Goal: Task Accomplishment & Management: Use online tool/utility

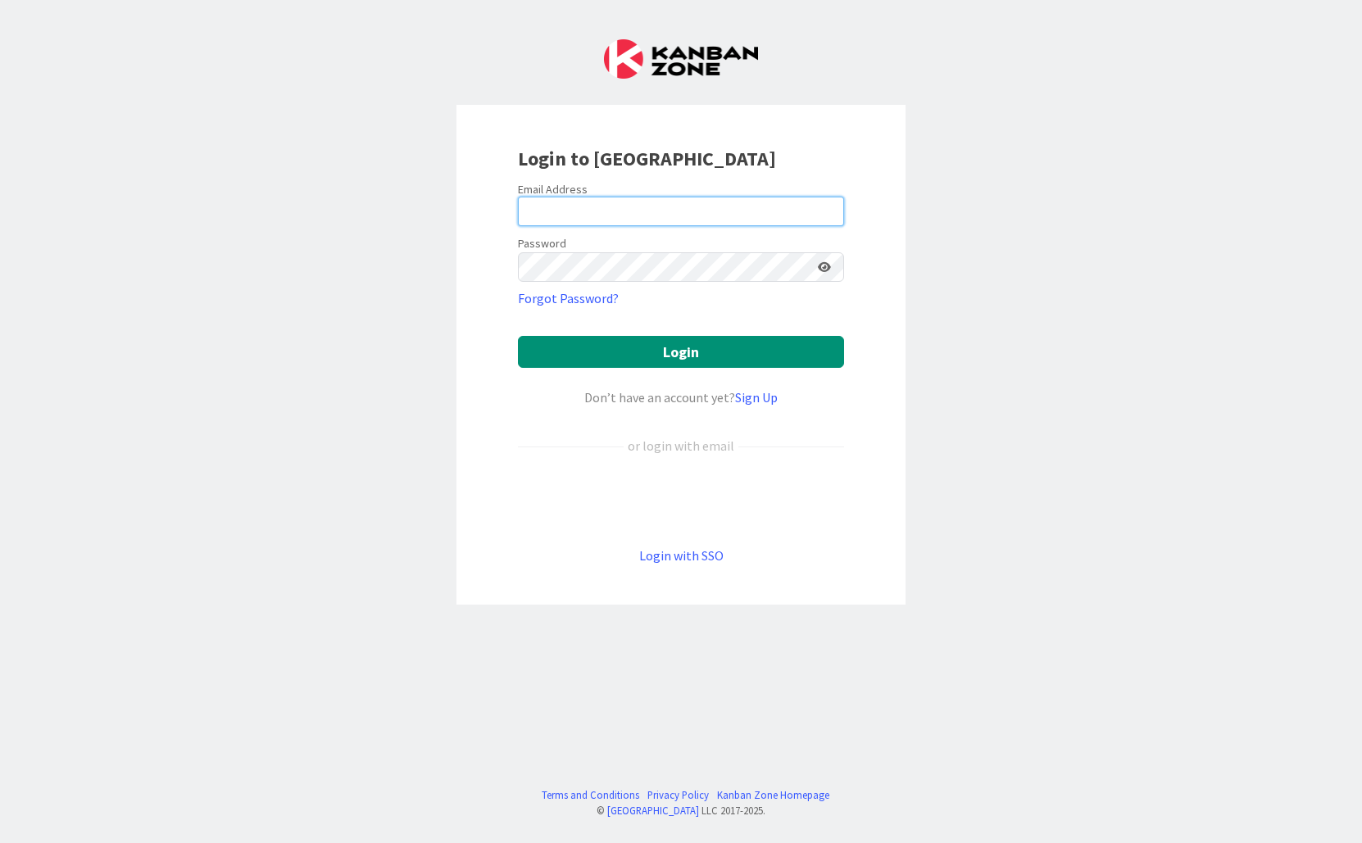
type input "[EMAIL_ADDRESS][PERSON_NAME][DOMAIN_NAME]"
click at [823, 266] on icon at bounding box center [824, 266] width 13 height 11
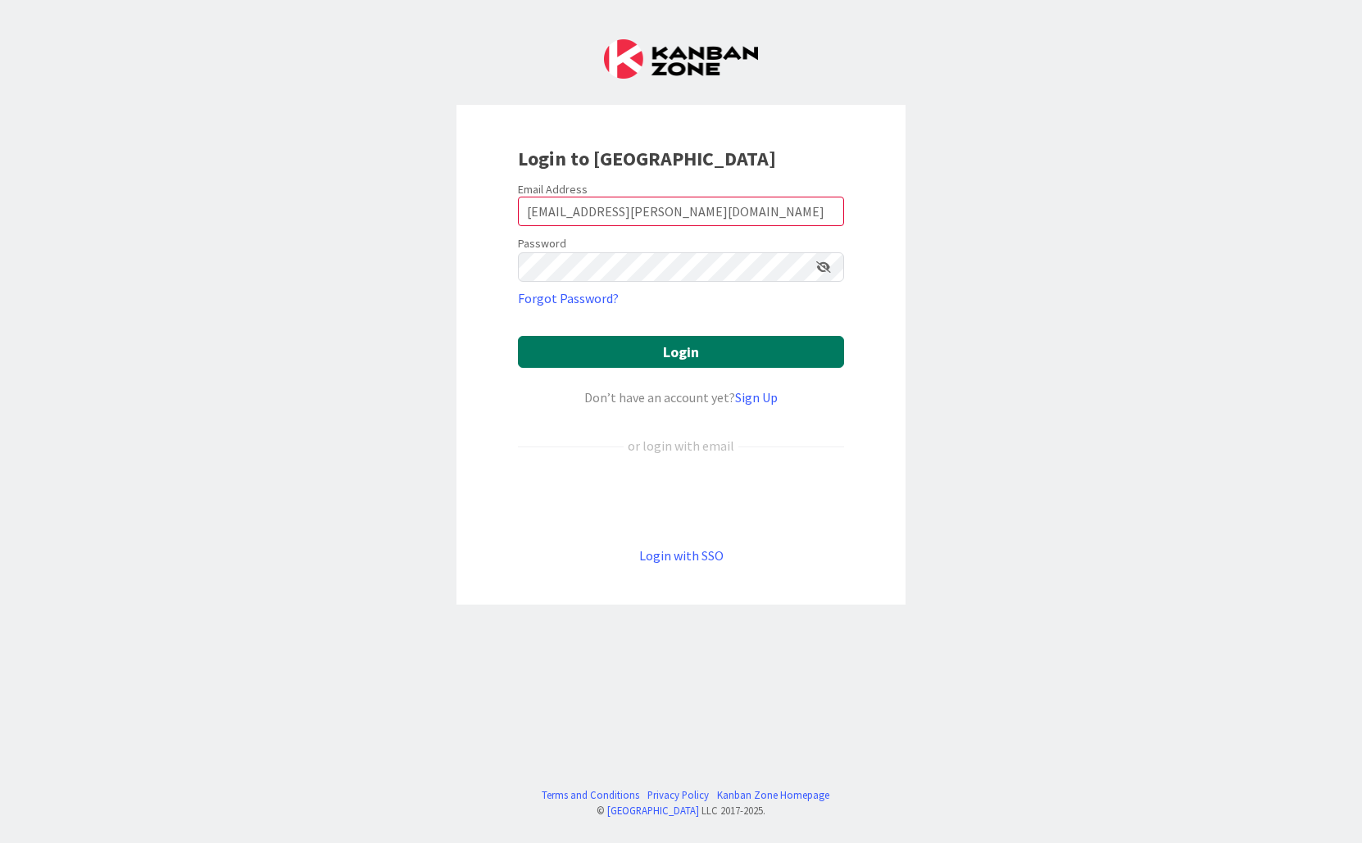
click at [682, 352] on button "Login" at bounding box center [681, 352] width 326 height 32
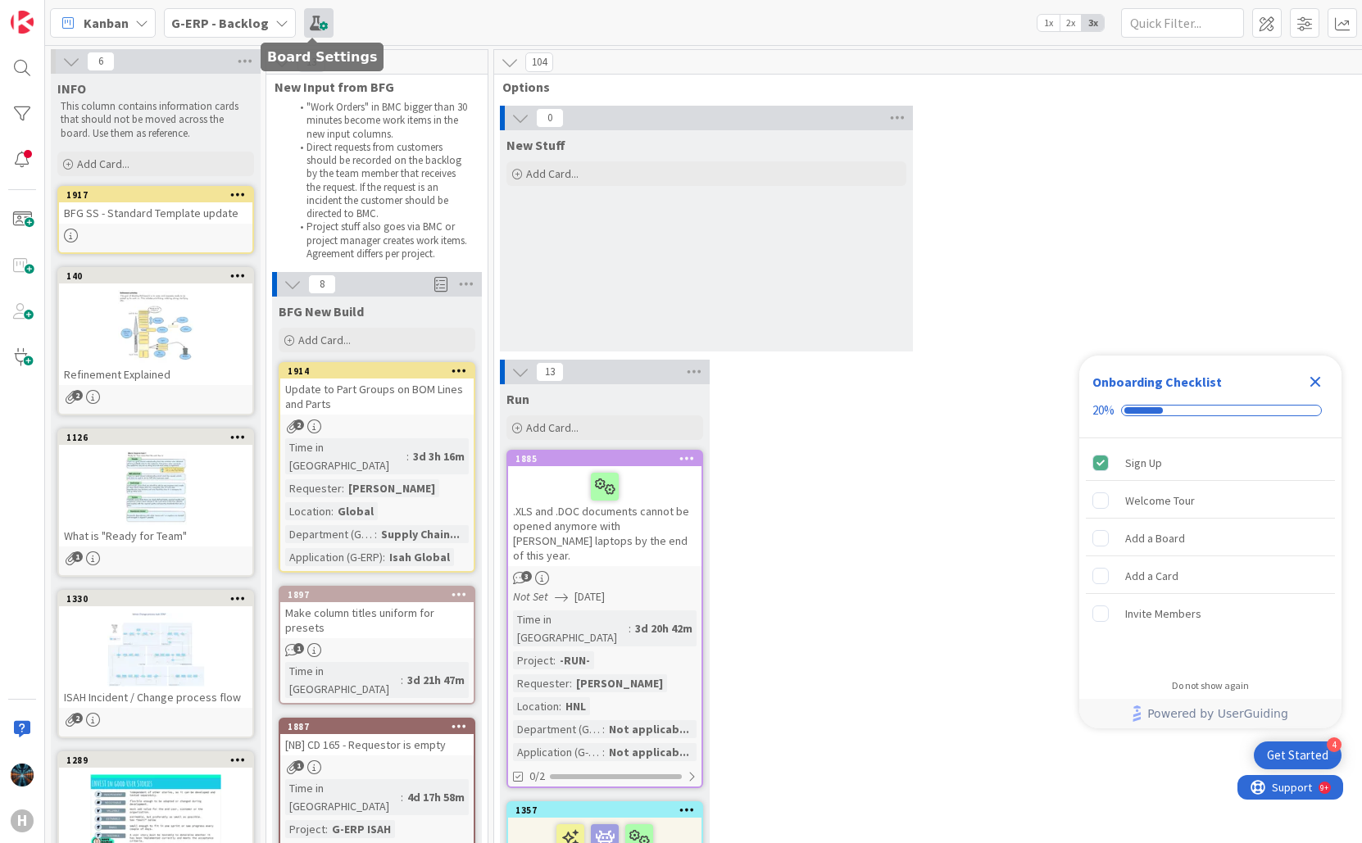
click at [315, 22] on span at bounding box center [318, 22] width 29 height 29
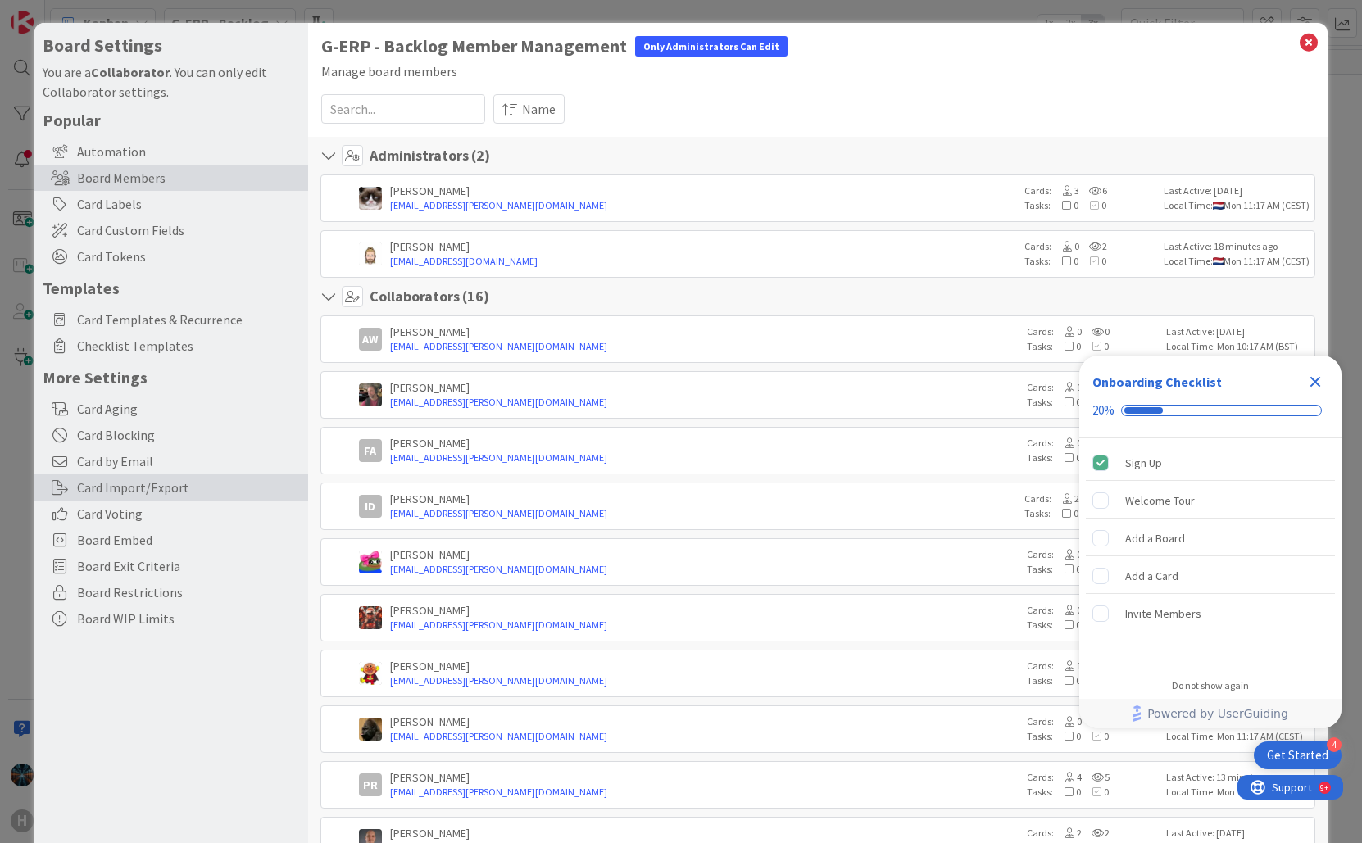
click at [109, 490] on div "Card Import/Export" at bounding box center [171, 487] width 274 height 26
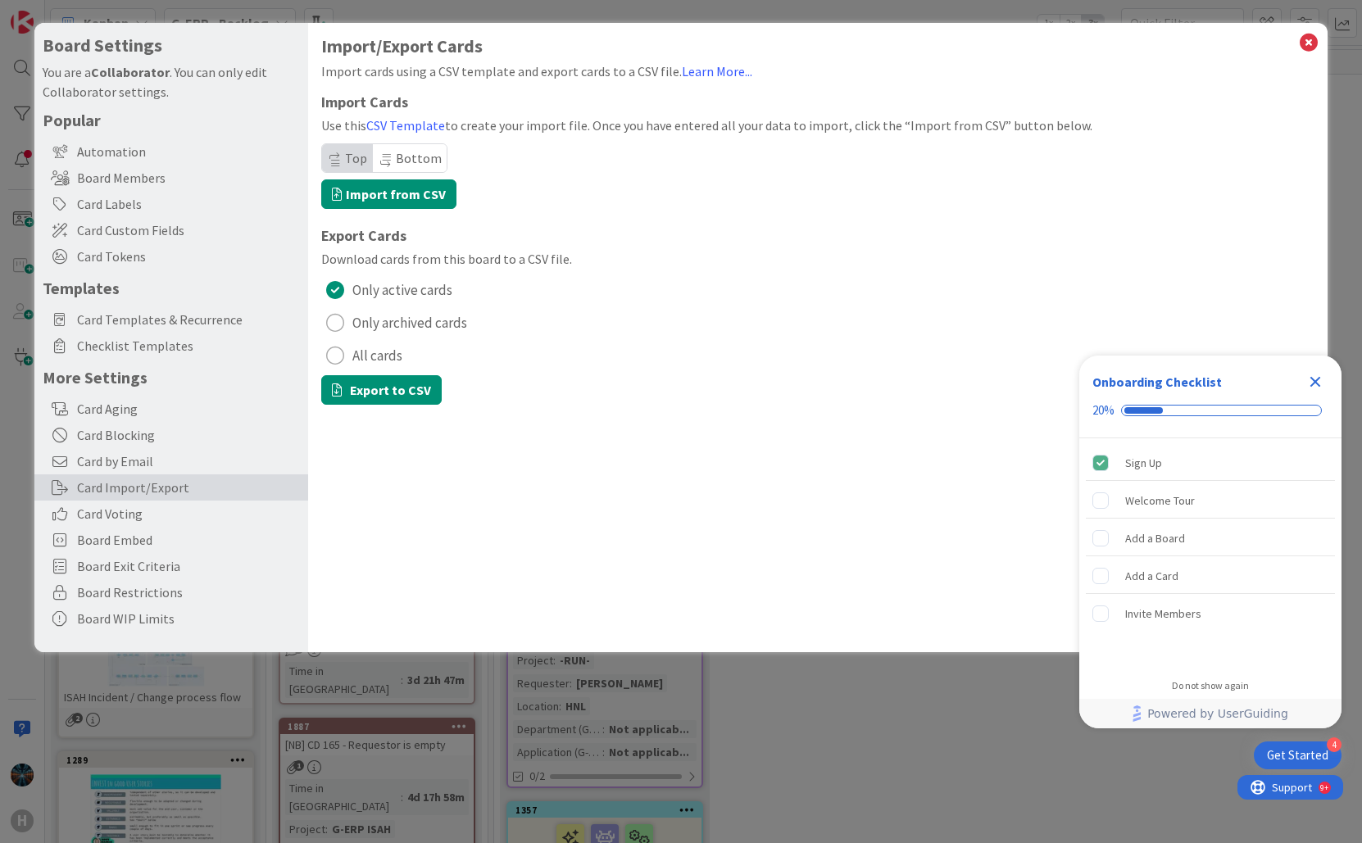
click at [334, 356] on div "radio" at bounding box center [335, 356] width 18 height 18
click at [365, 389] on button "Export to CSV" at bounding box center [381, 389] width 120 height 29
click at [1318, 382] on icon "Close Checklist" at bounding box center [1315, 382] width 20 height 20
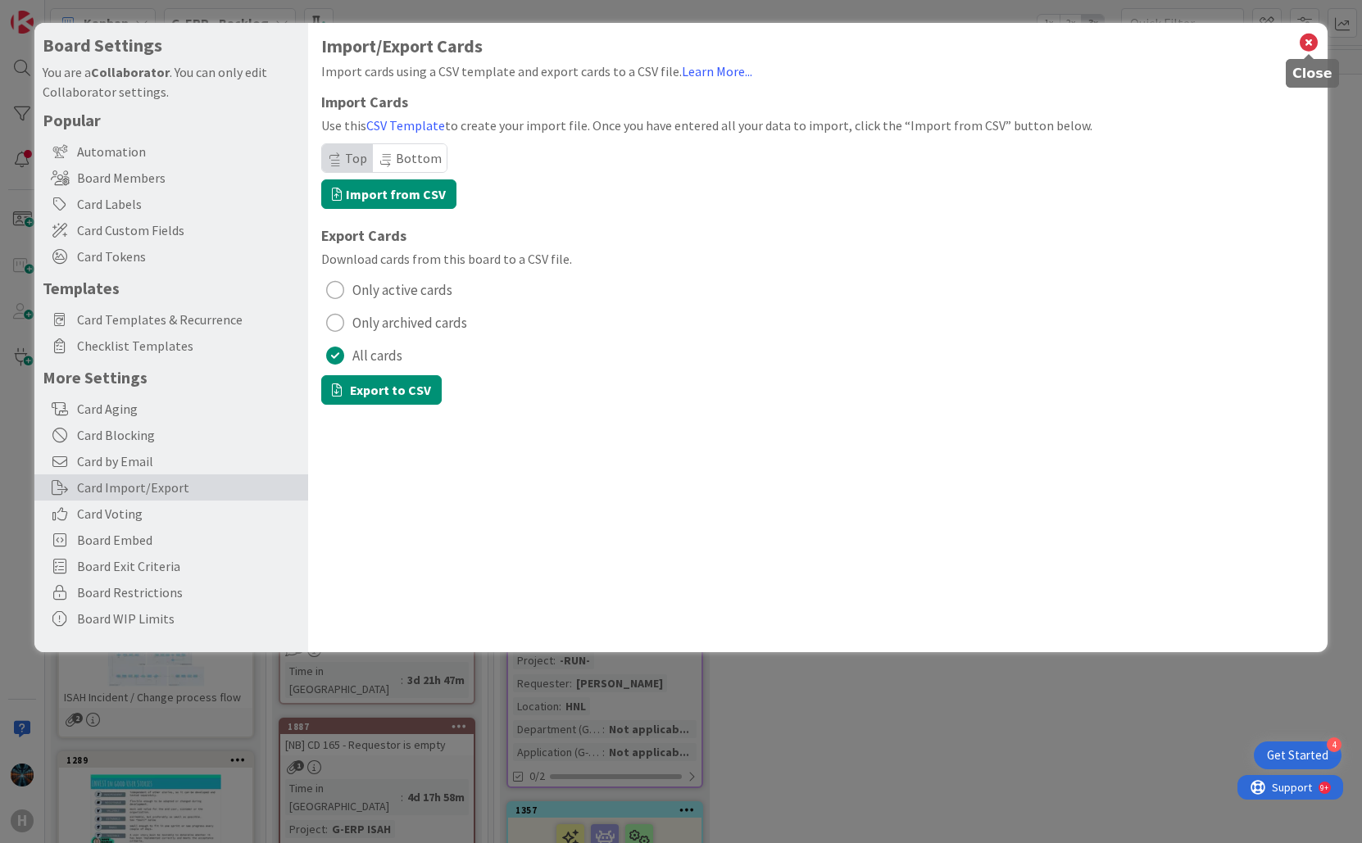
click at [1308, 40] on icon at bounding box center [1308, 42] width 21 height 23
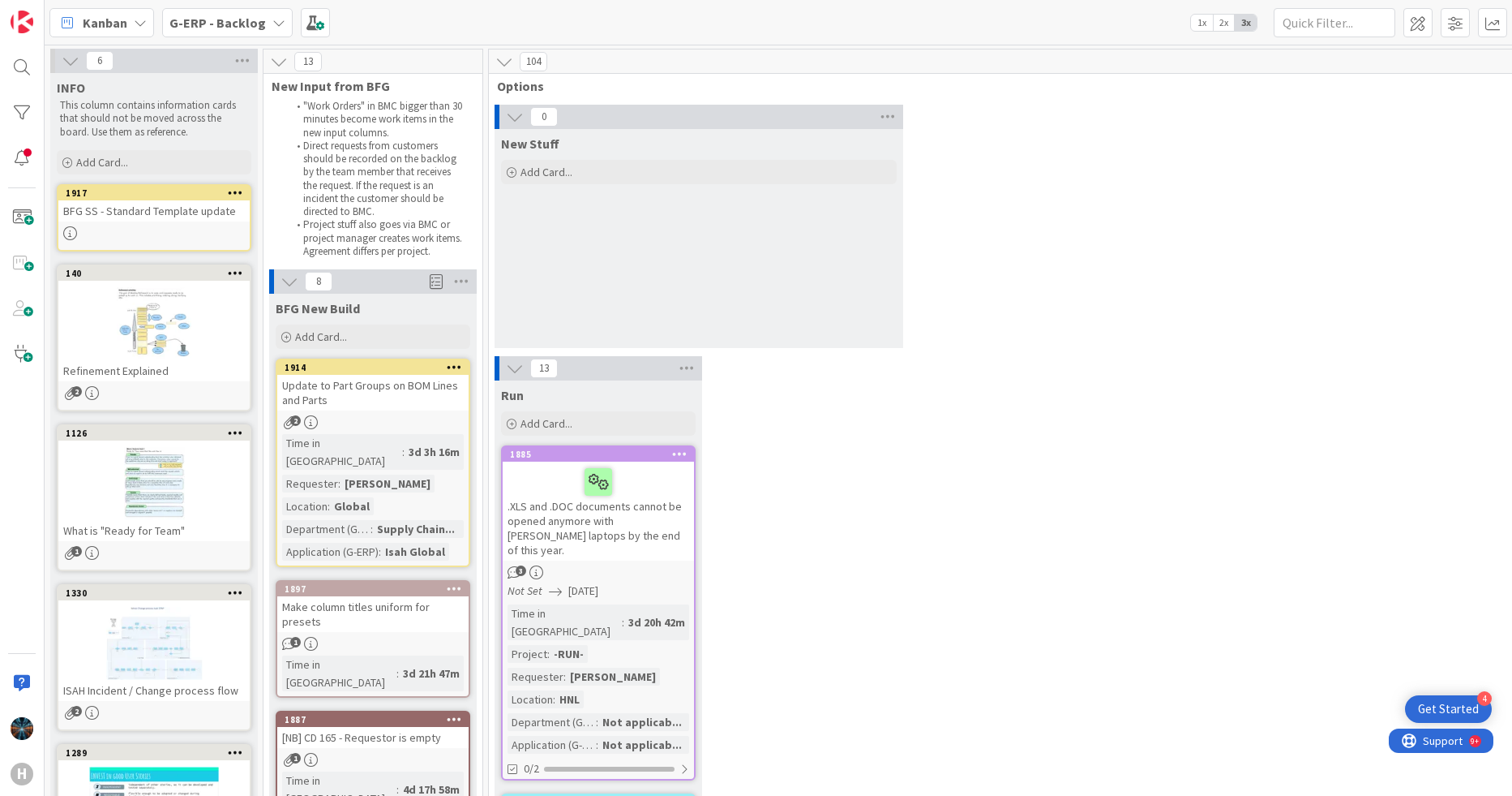
click at [276, 23] on icon at bounding box center [278, 22] width 13 height 13
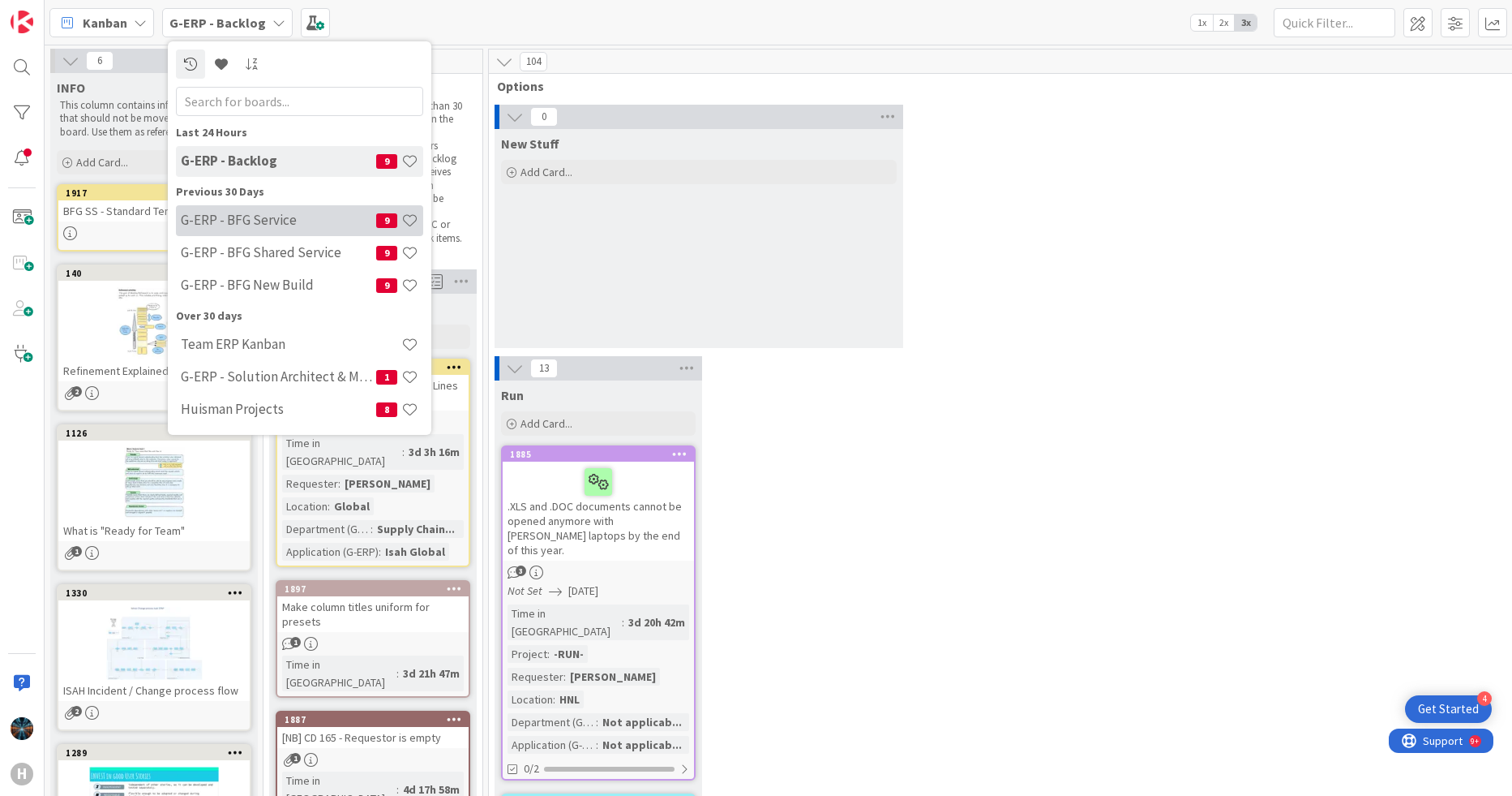
click at [253, 218] on h4 "G-ERP - BFG Service" at bounding box center [278, 220] width 195 height 16
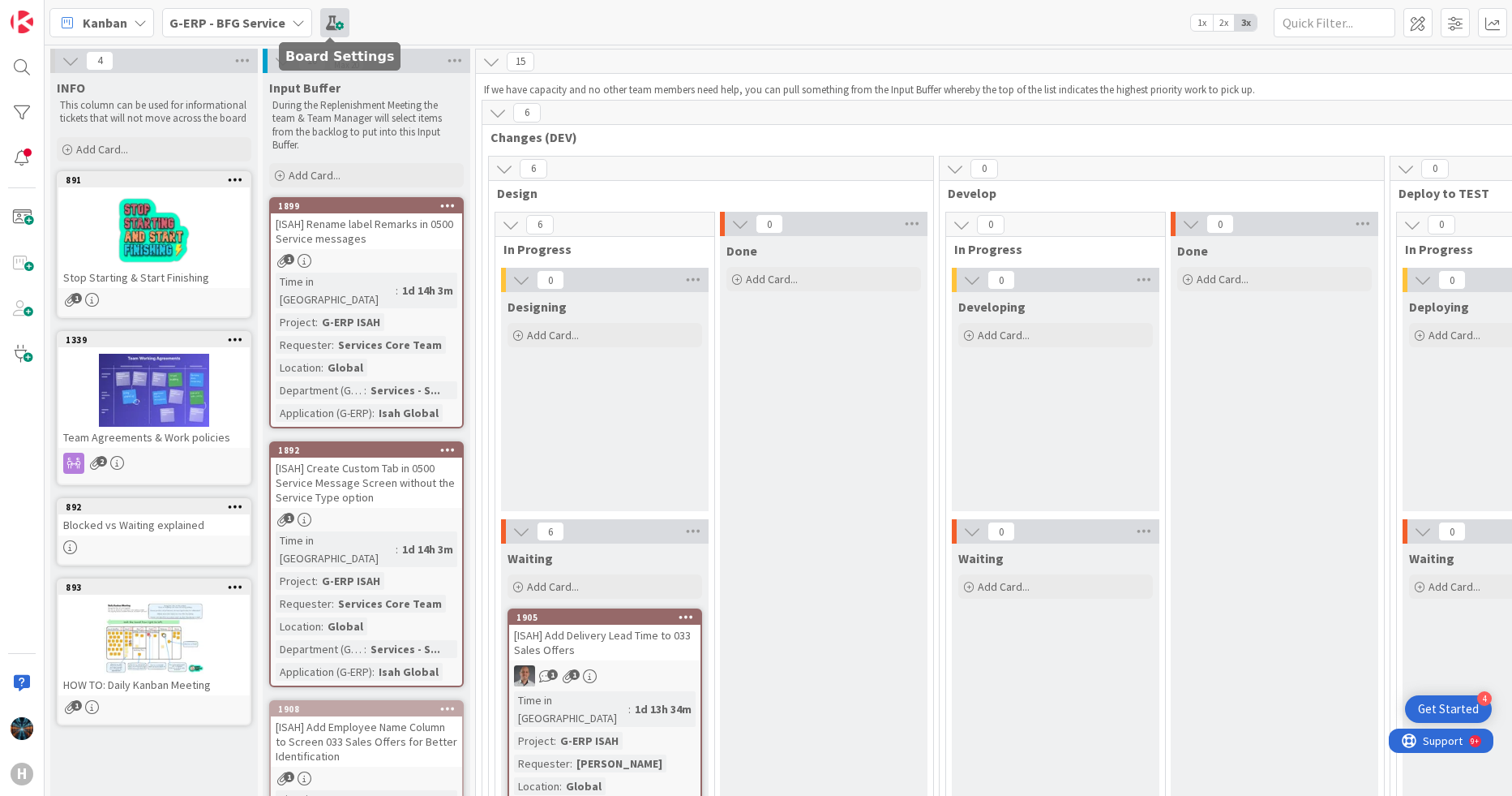
click at [333, 25] on span at bounding box center [334, 22] width 29 height 29
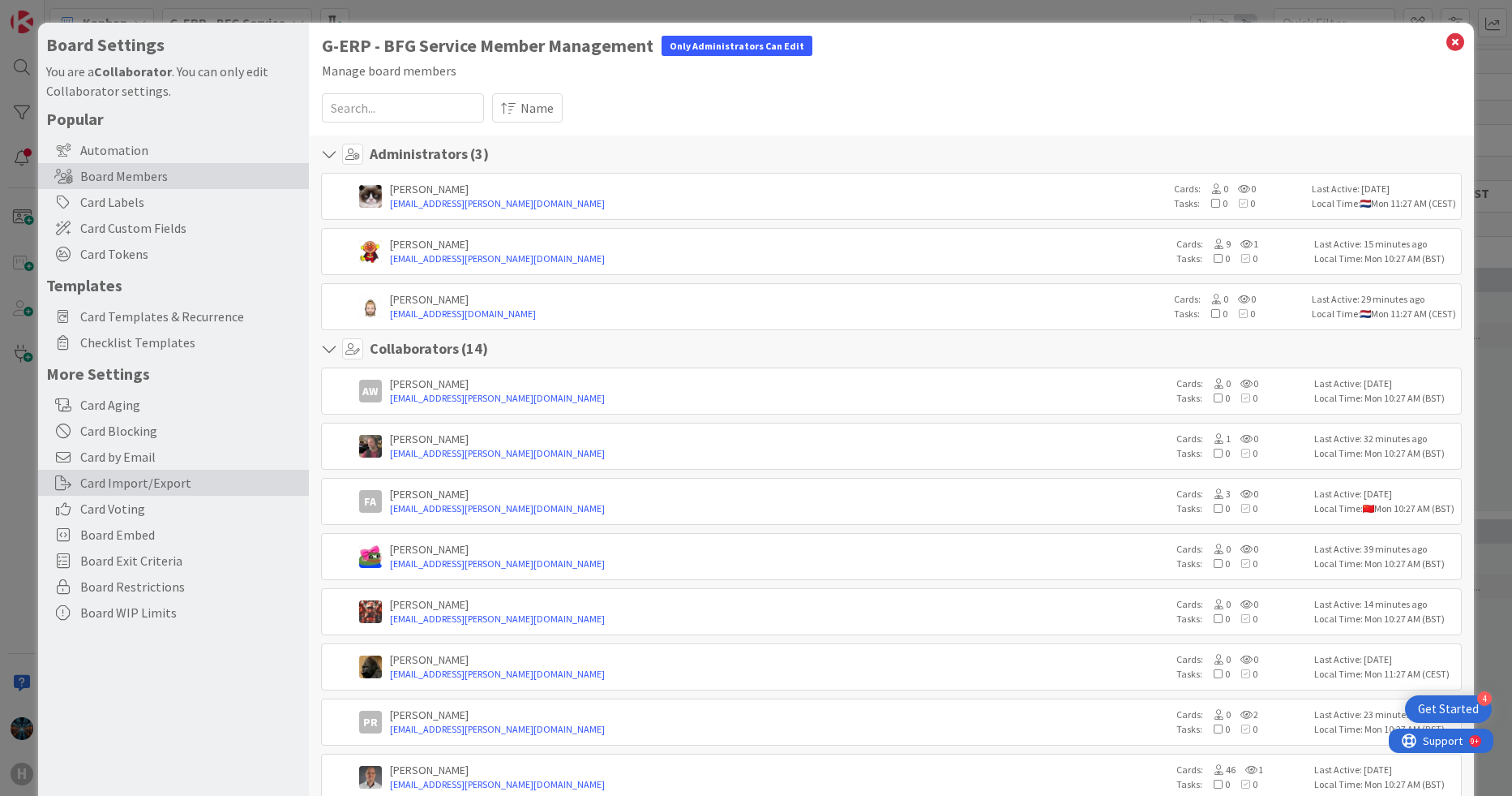
click at [119, 479] on div "Card Import/Export" at bounding box center [174, 482] width 271 height 26
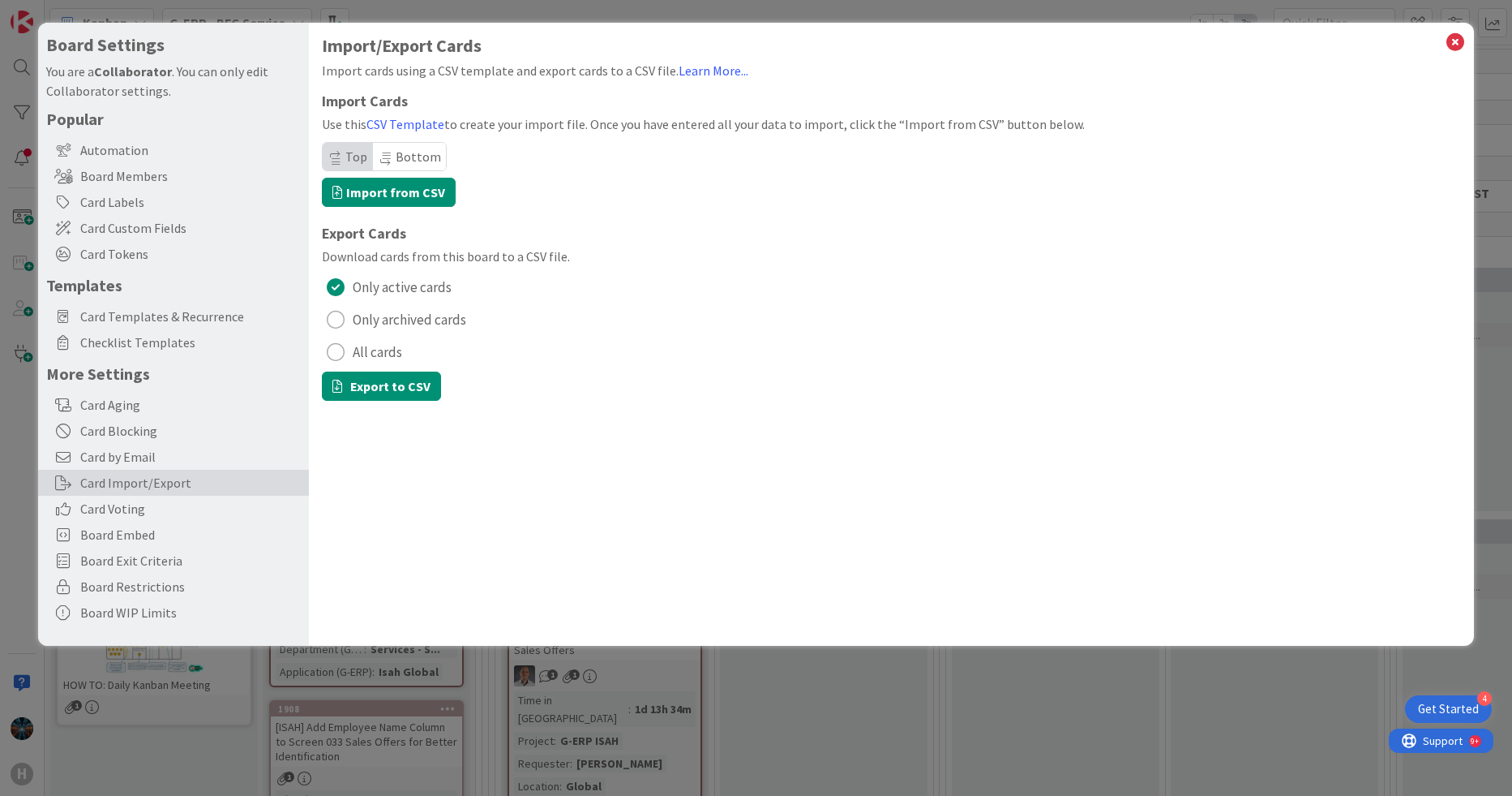
click at [340, 353] on div "radio" at bounding box center [335, 352] width 18 height 18
click at [357, 384] on button "Export to CSV" at bounding box center [381, 385] width 119 height 29
click at [1347, 41] on icon at bounding box center [1455, 42] width 21 height 23
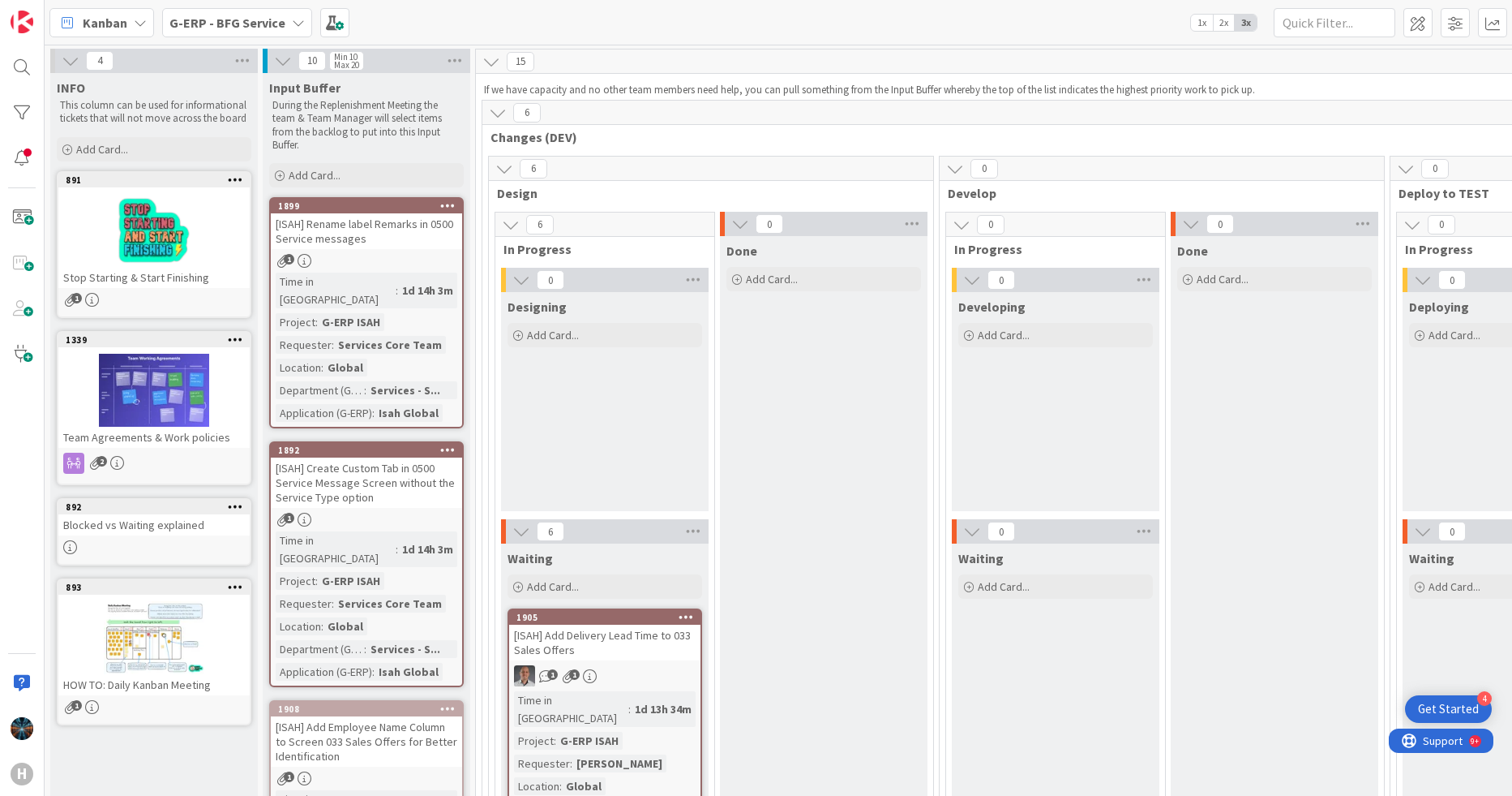
click at [294, 22] on icon at bounding box center [298, 22] width 13 height 13
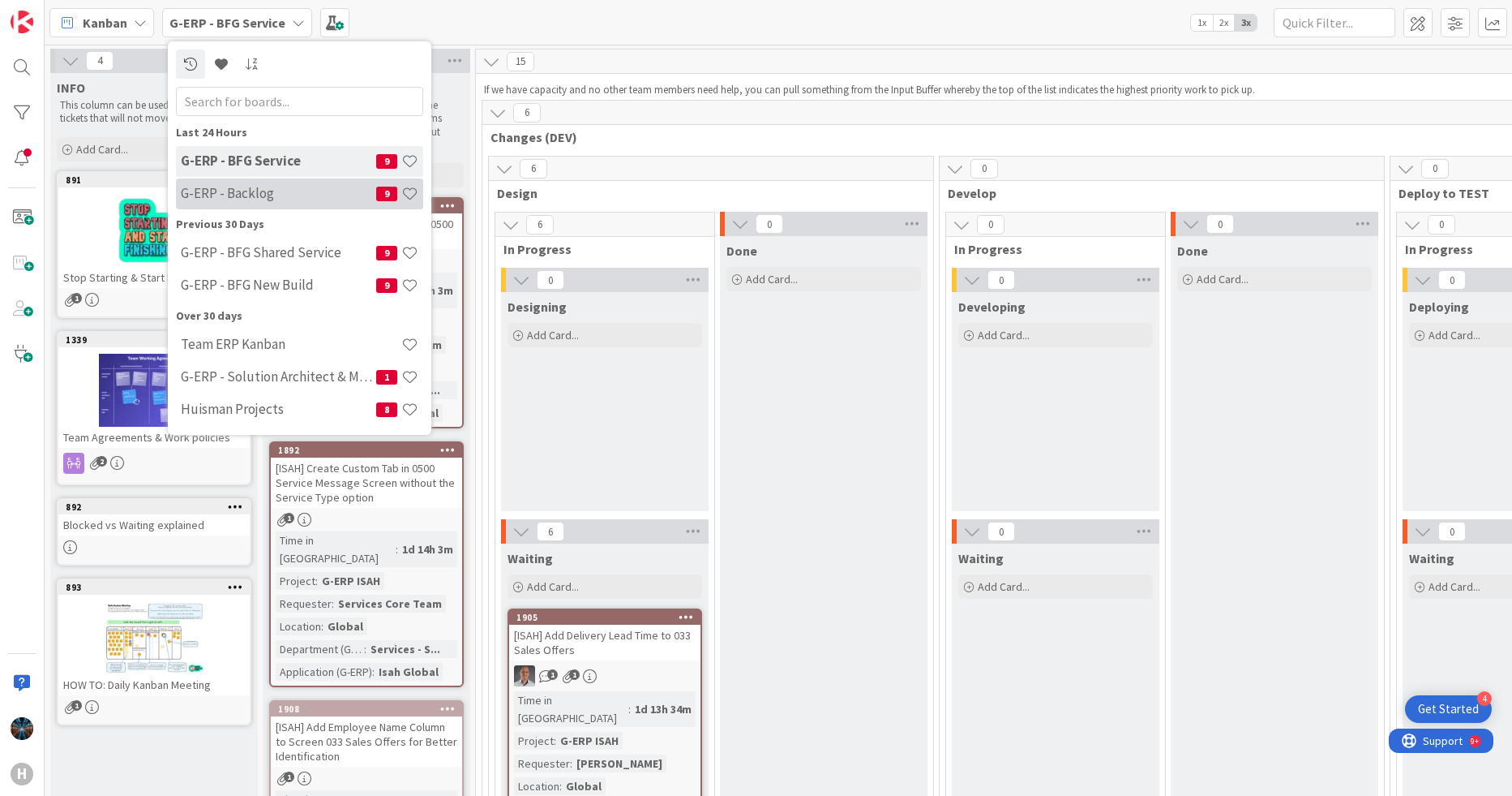
click at [240, 193] on h4 "G-ERP - Backlog" at bounding box center [278, 193] width 195 height 16
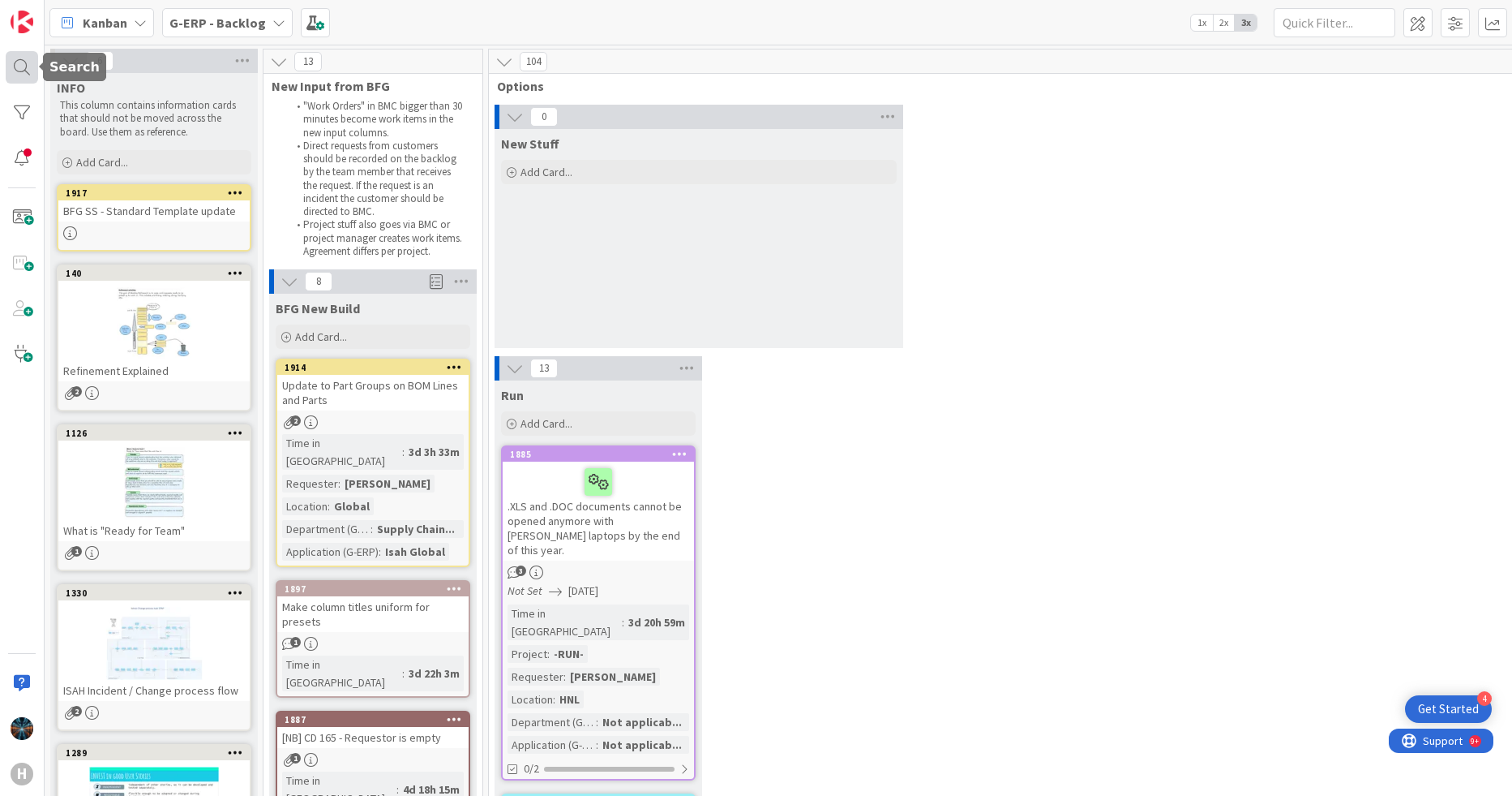
click at [23, 67] on div at bounding box center [22, 67] width 33 height 33
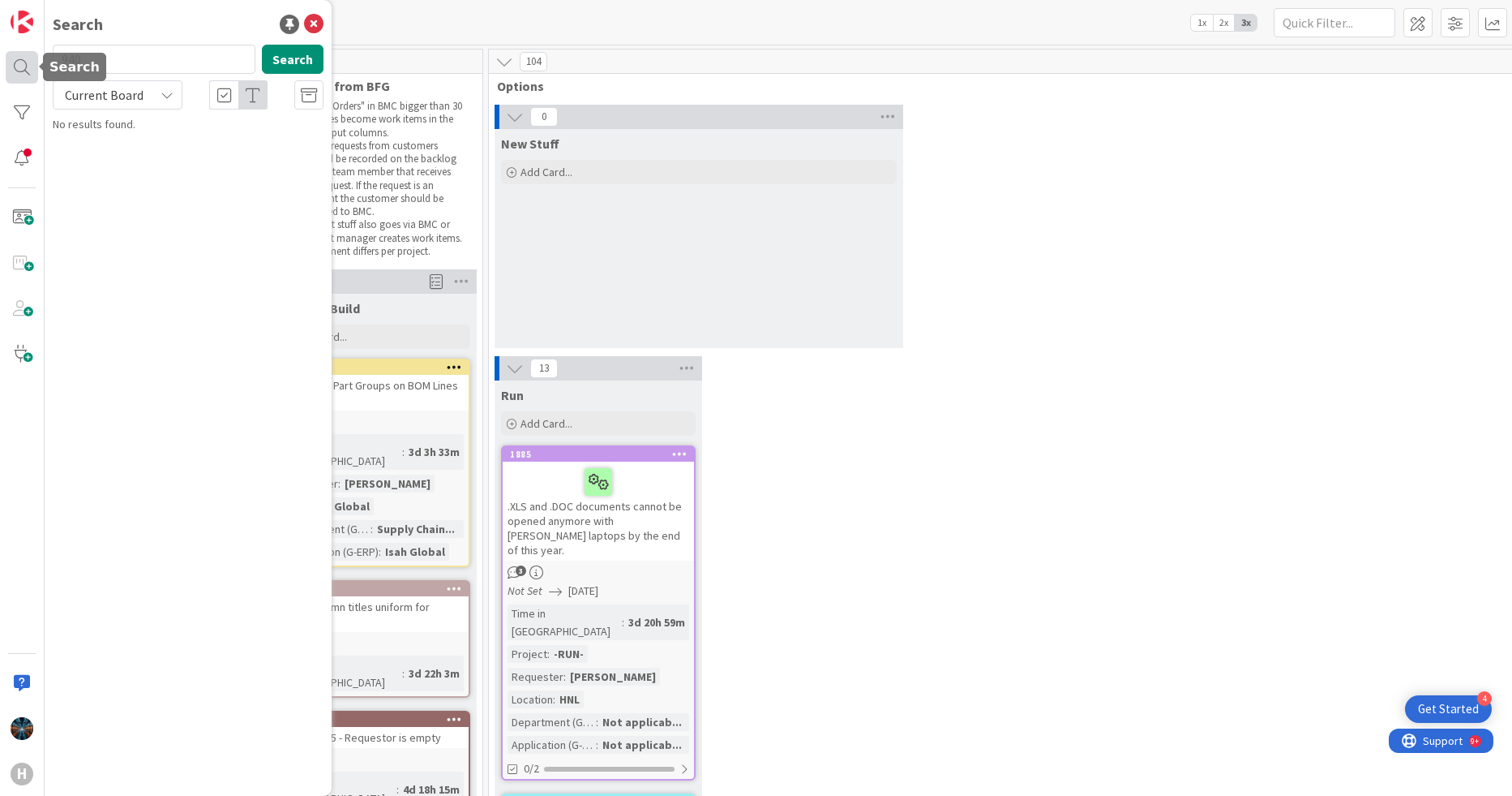
type input "940"
click at [133, 147] on span "[SAP B1] - Add lock in manual accounting to force Cost Center info" at bounding box center [198, 151] width 245 height 32
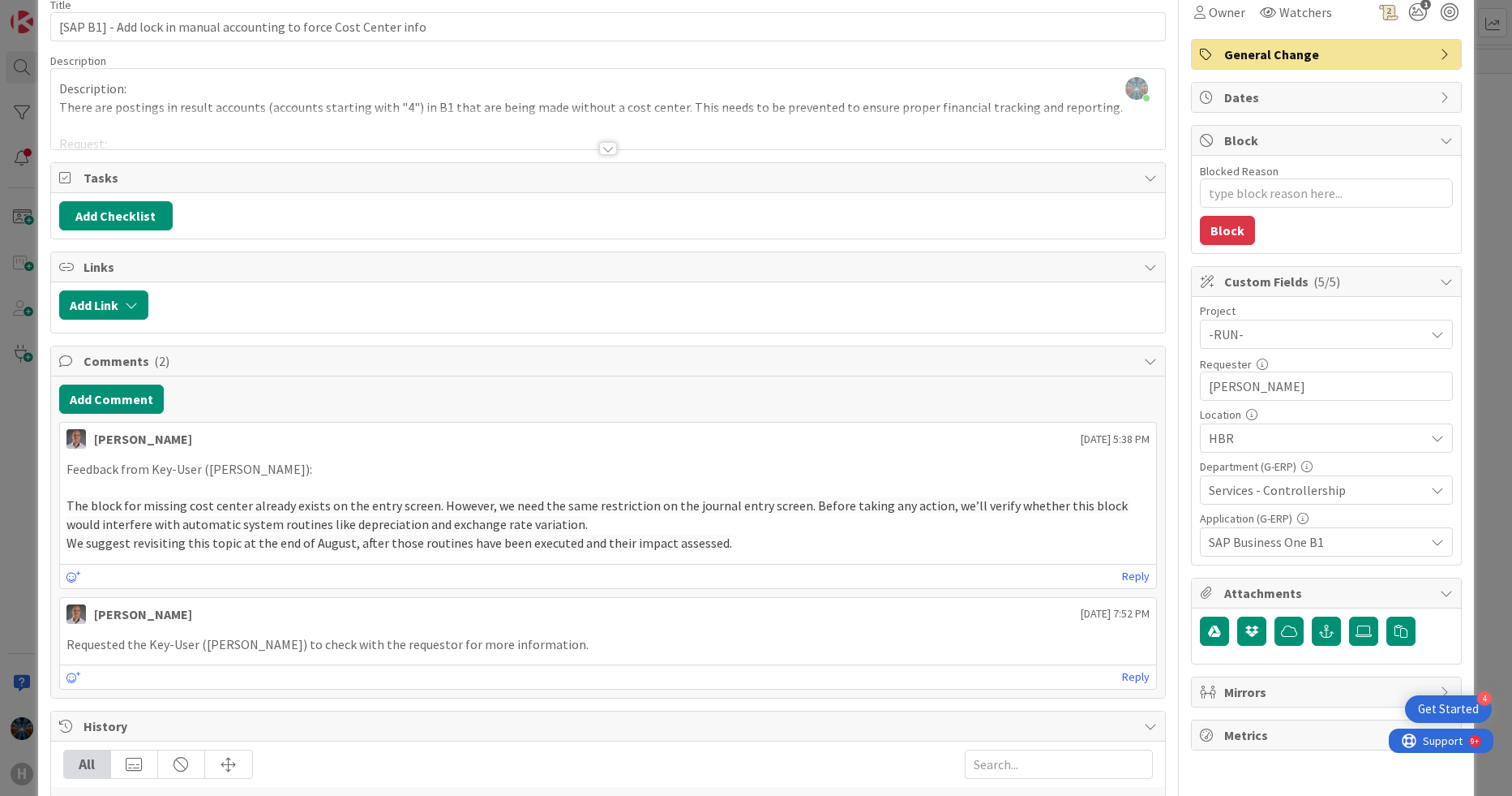
scroll to position [50, 0]
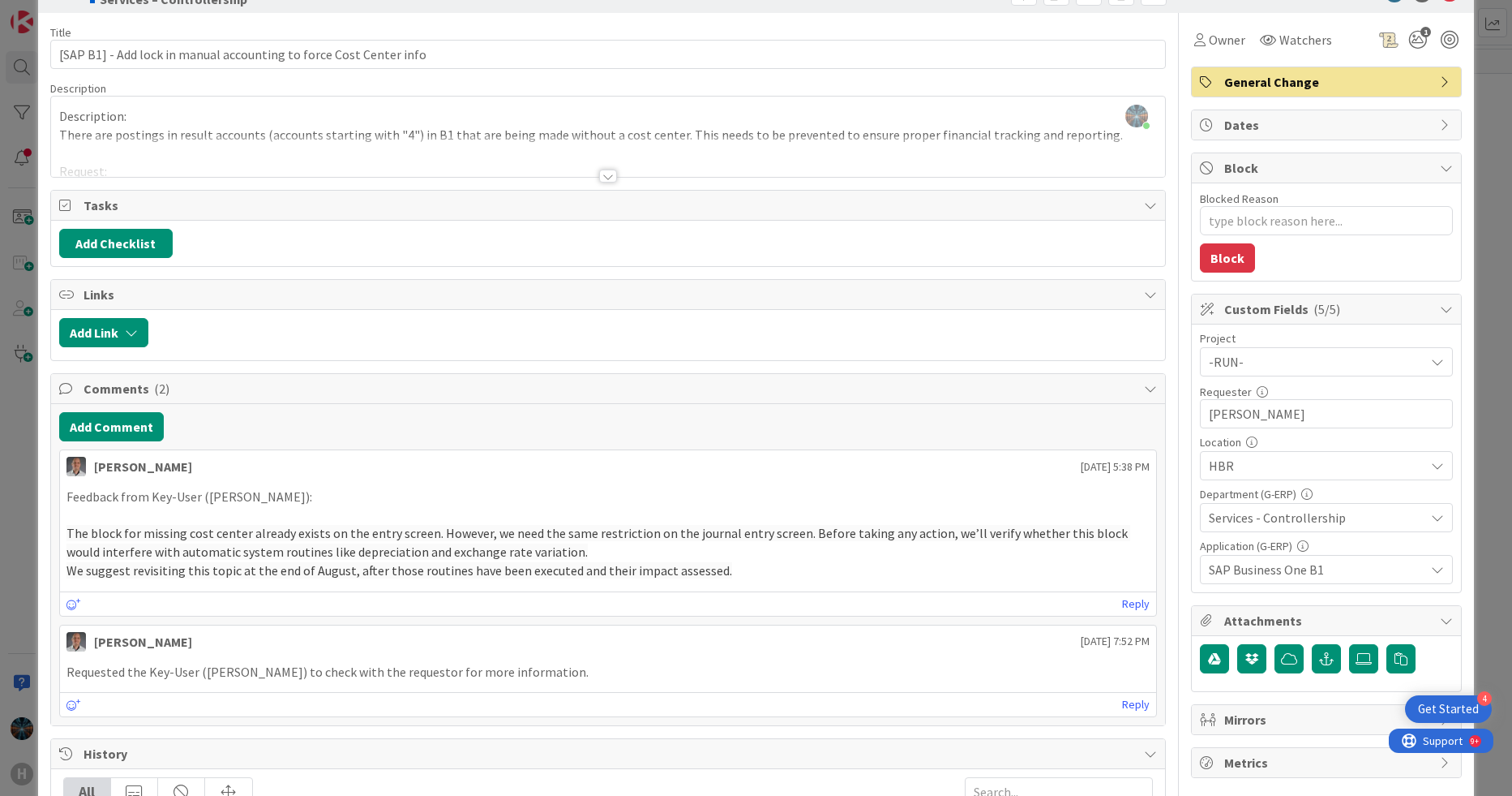
click at [1347, 515] on icon at bounding box center [1437, 517] width 13 height 13
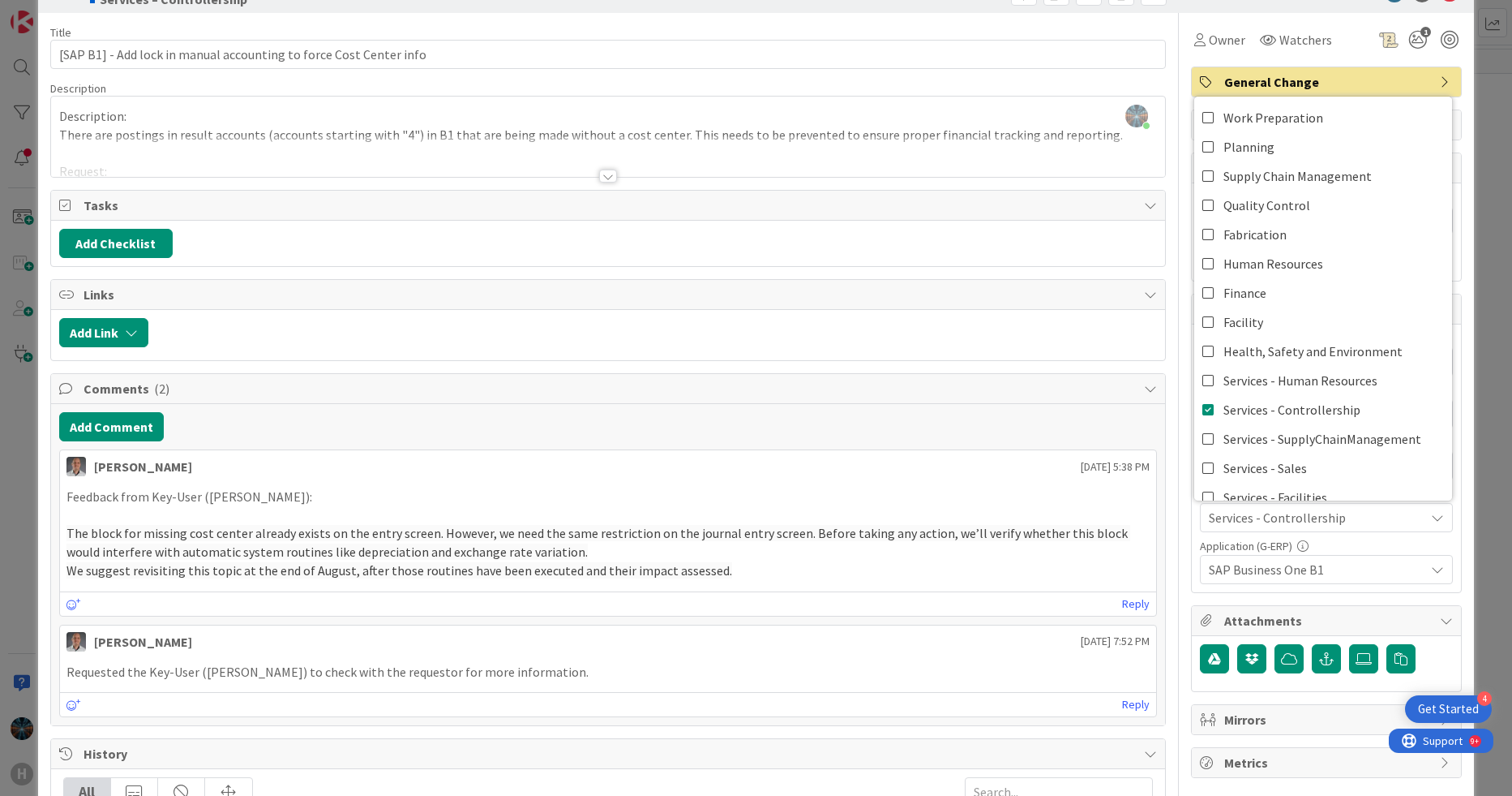
type textarea "x"
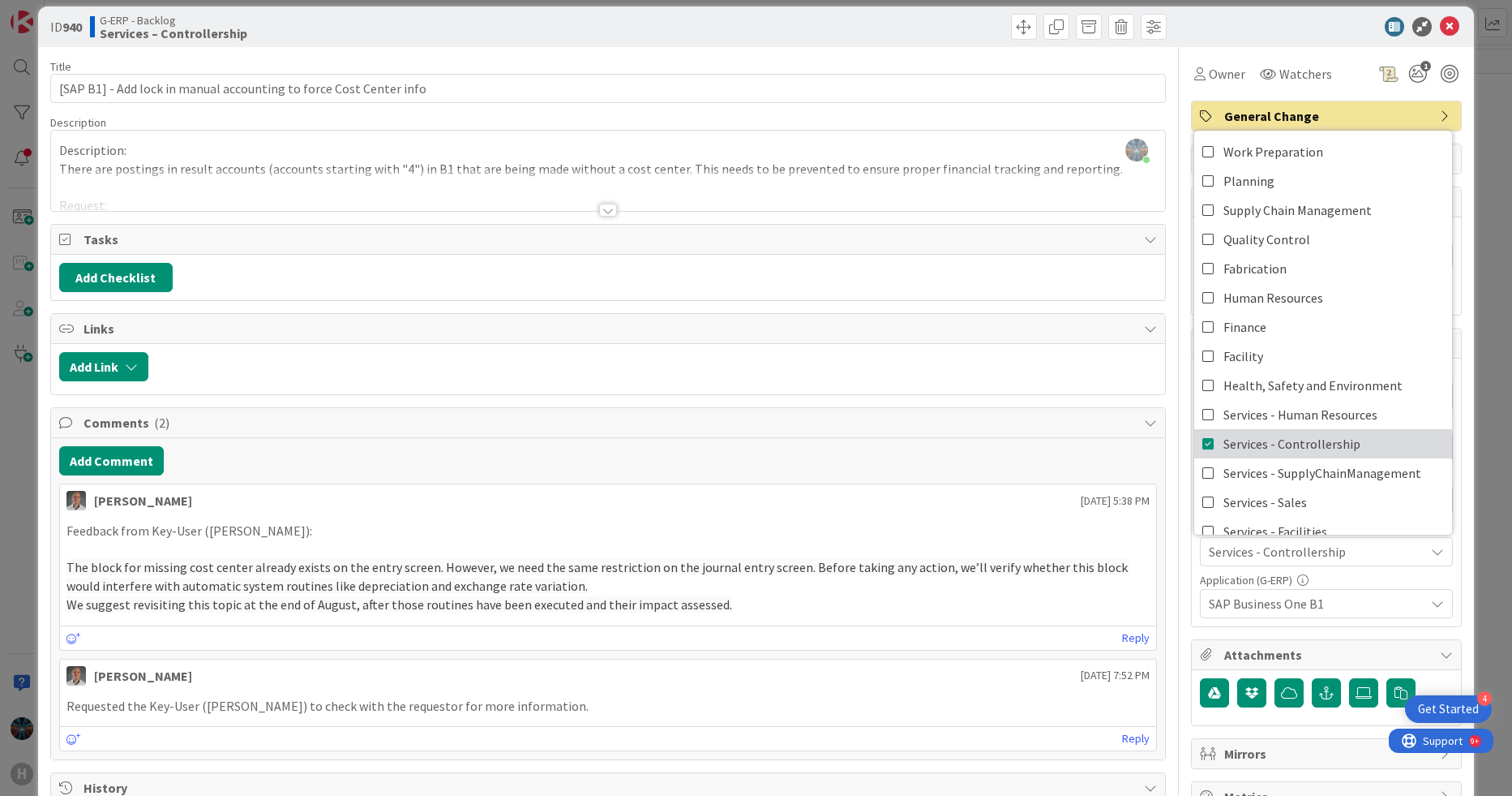
scroll to position [0, 0]
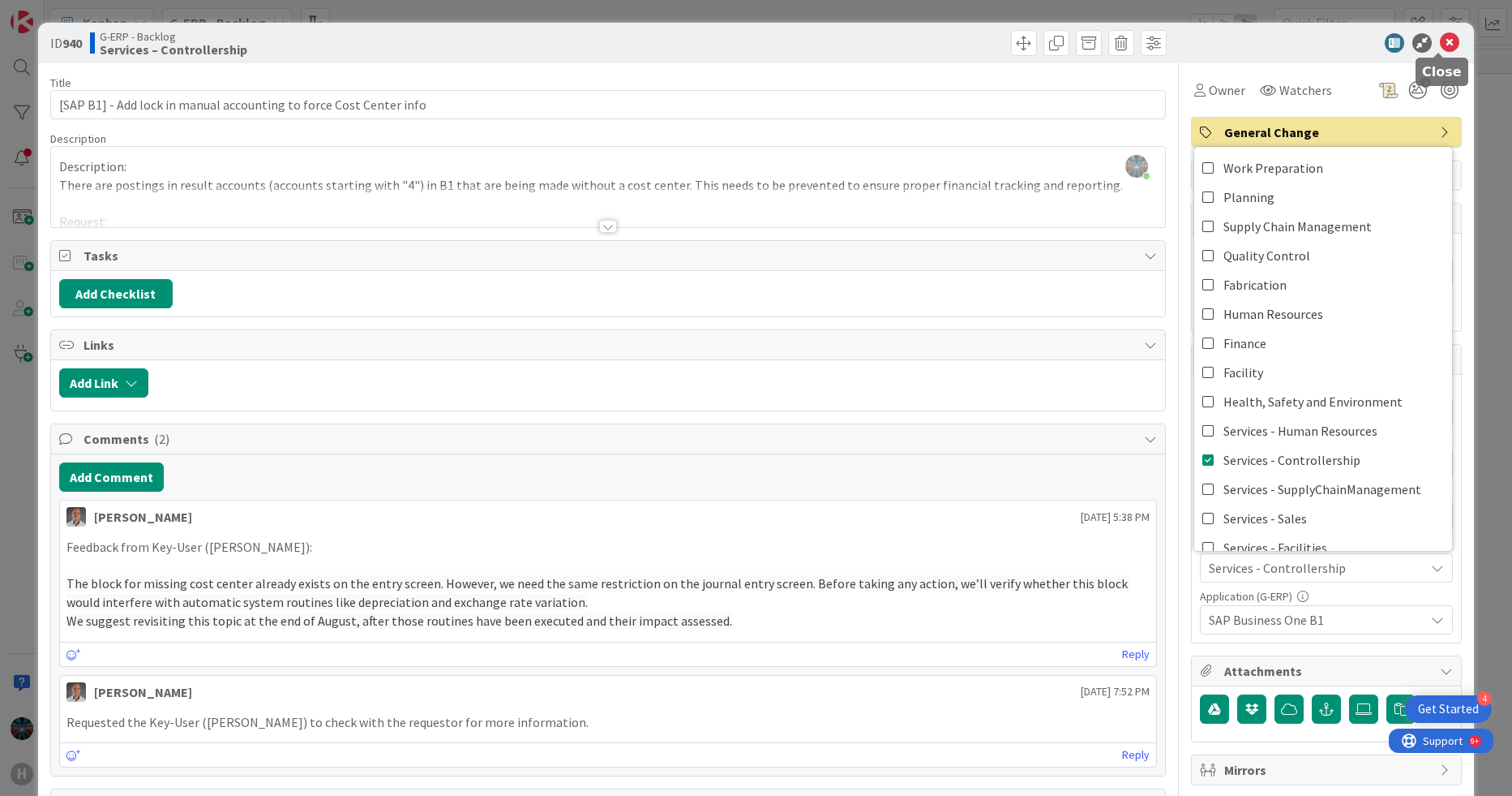
click at [1347, 44] on icon at bounding box center [1450, 44] width 20 height 20
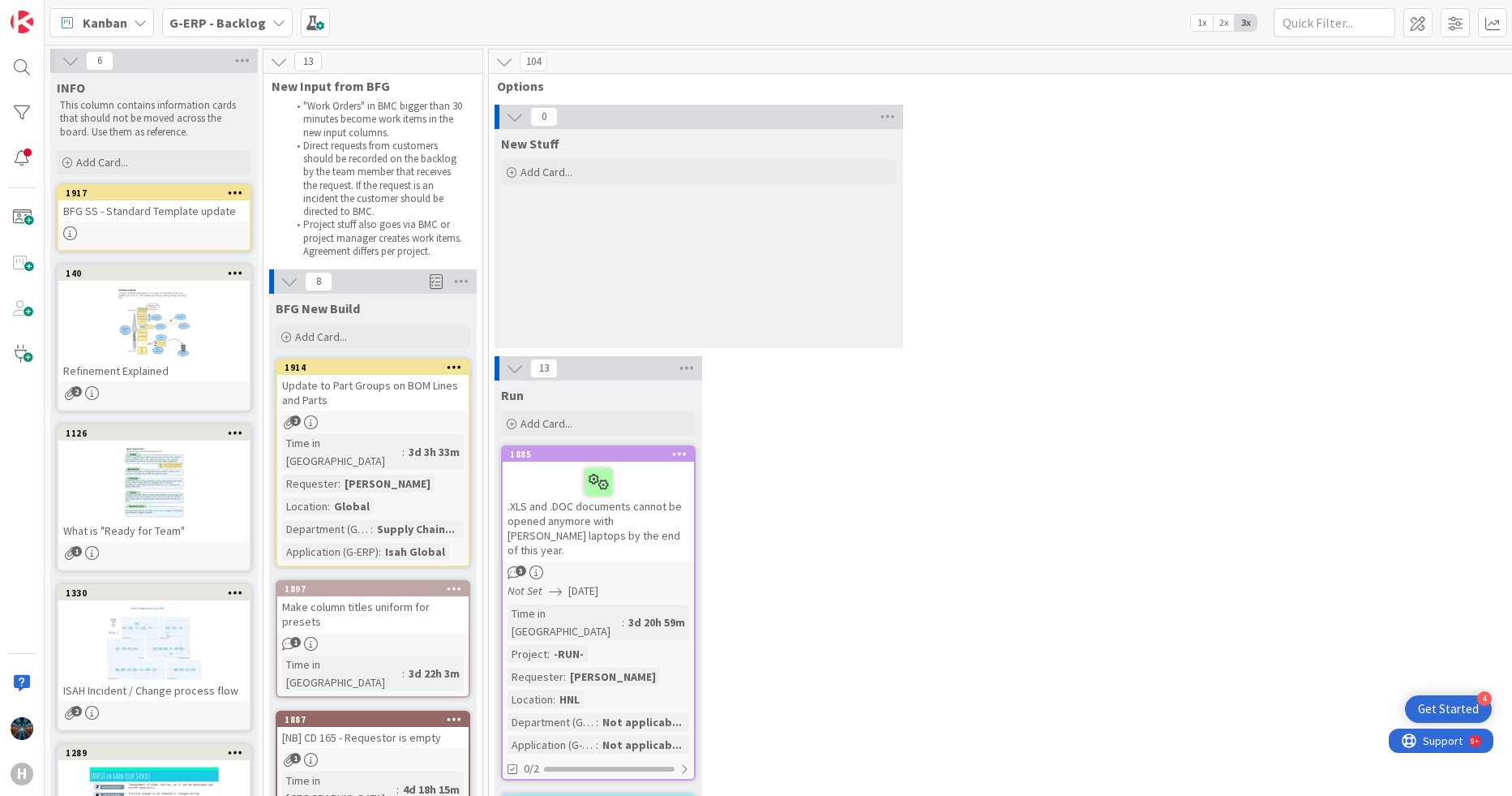
click at [272, 19] on icon at bounding box center [278, 22] width 13 height 13
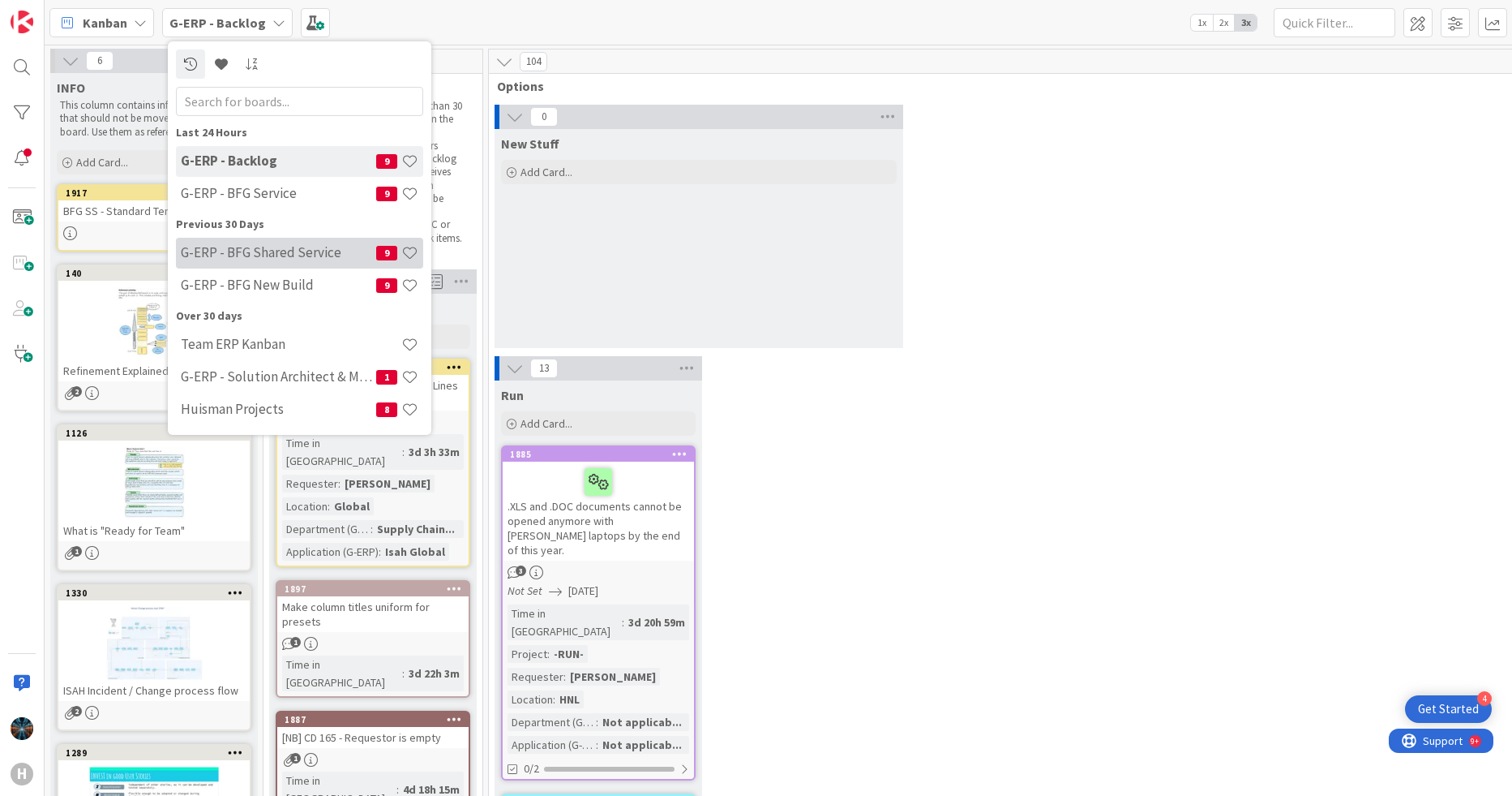
click at [249, 252] on h4 "G-ERP - BFG Shared Service" at bounding box center [278, 252] width 195 height 16
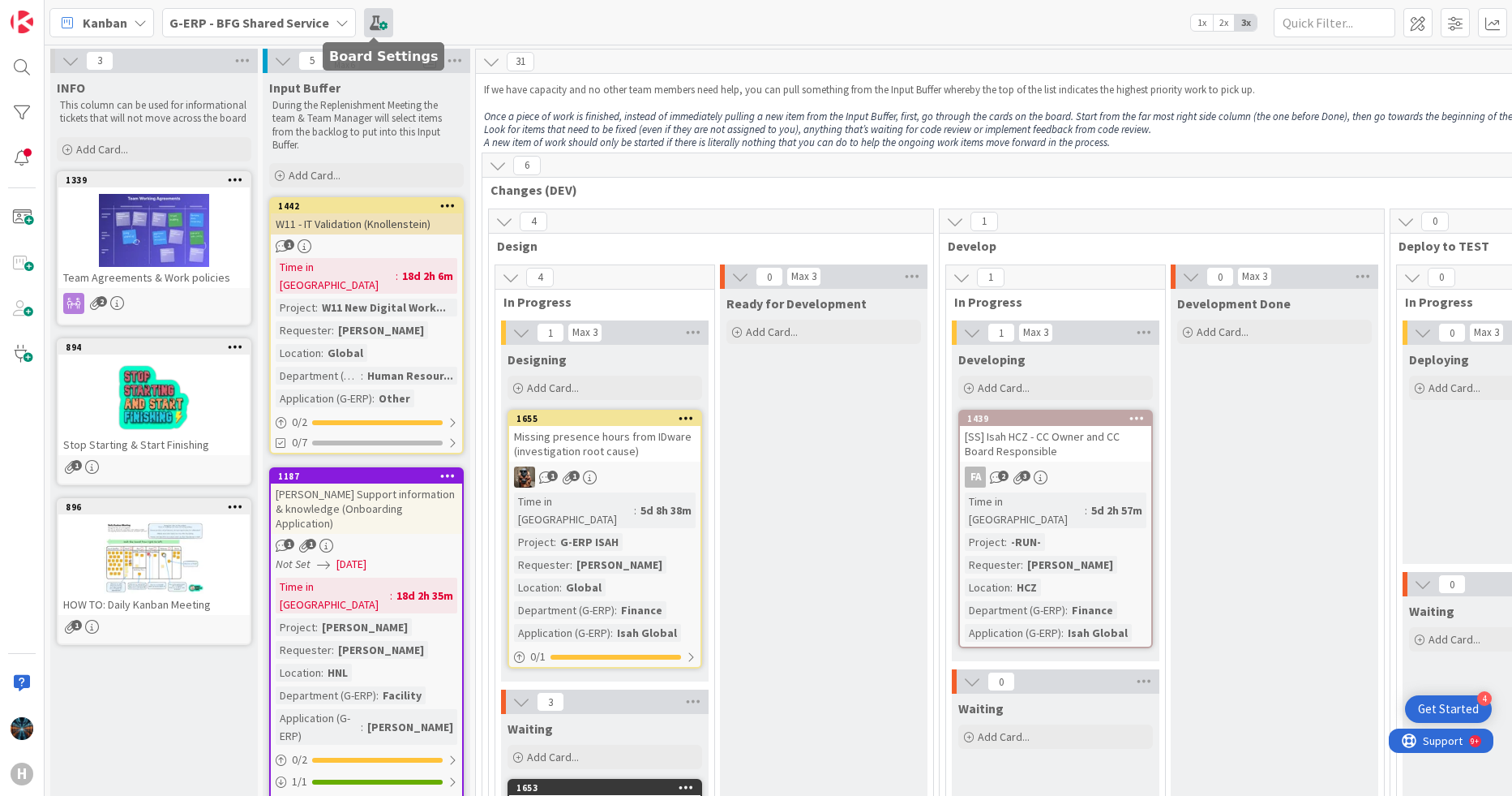
click at [378, 23] on span at bounding box center [378, 22] width 29 height 29
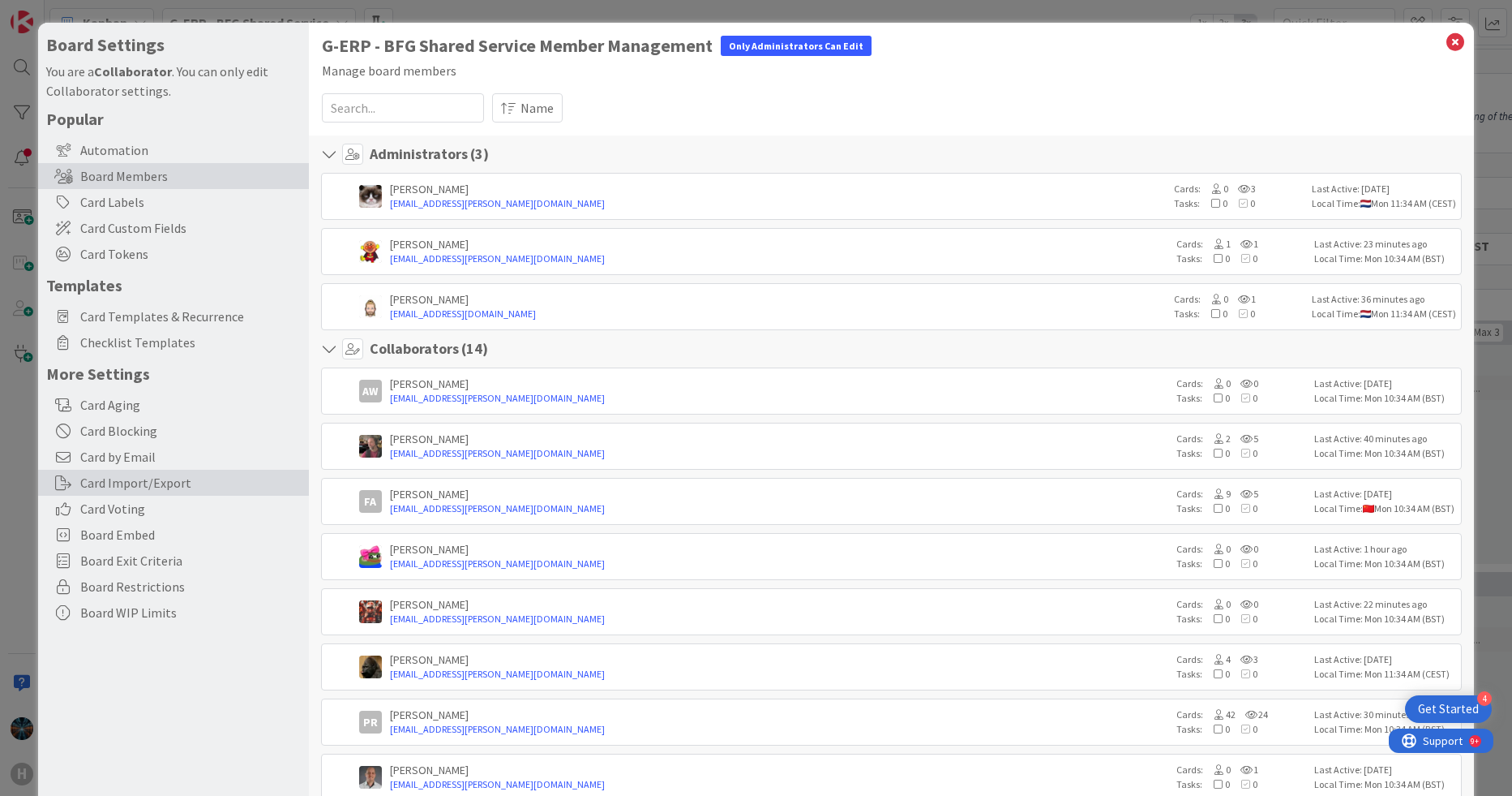
click at [124, 484] on div "Card Import/Export" at bounding box center [174, 482] width 271 height 26
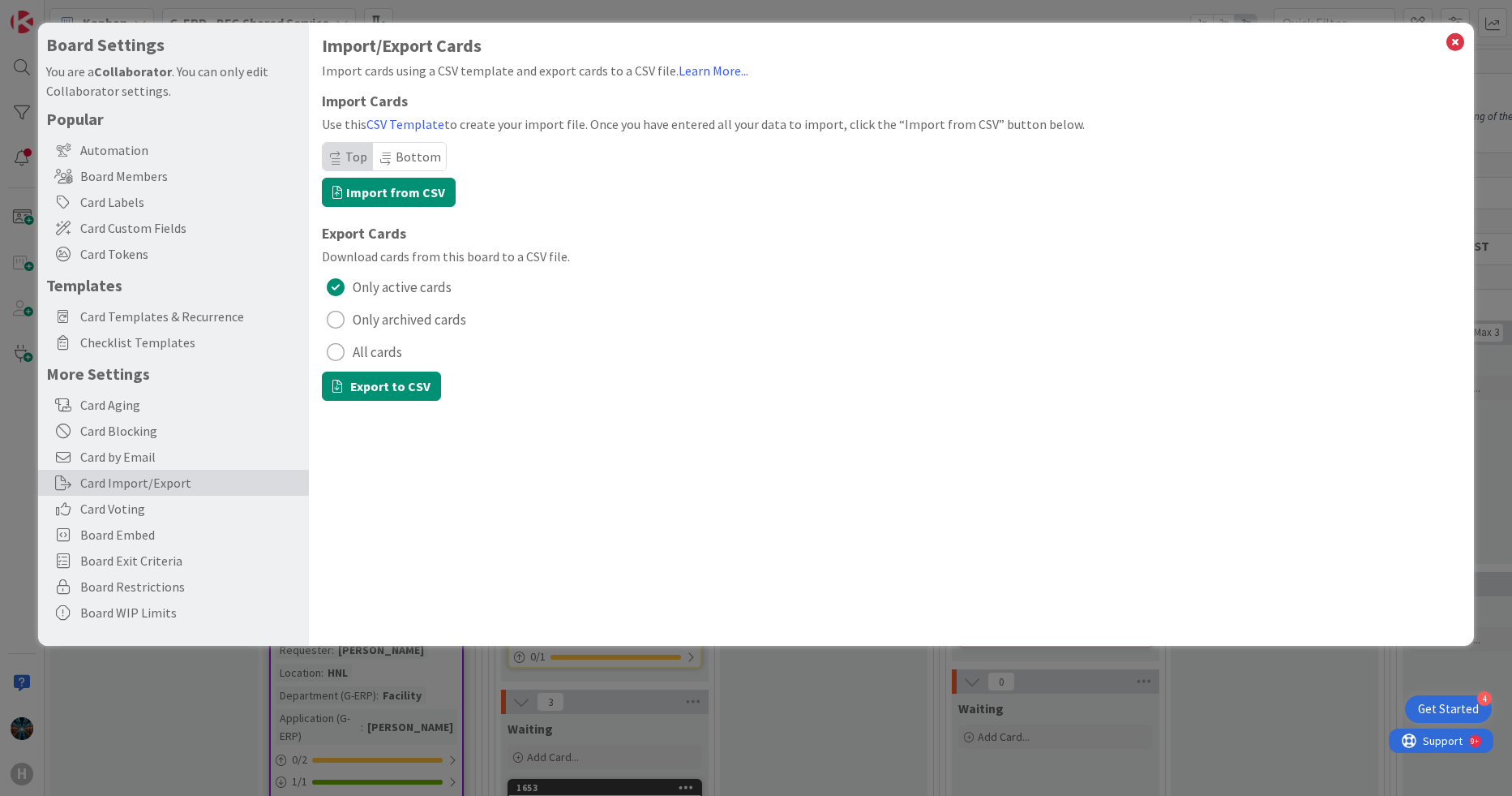
click at [334, 352] on div "radio" at bounding box center [335, 352] width 18 height 18
click at [371, 384] on button "Export to CSV" at bounding box center [381, 385] width 119 height 29
drag, startPoint x: 1458, startPoint y: 45, endPoint x: 657, endPoint y: 97, distance: 802.7
click at [1347, 45] on icon at bounding box center [1455, 42] width 21 height 23
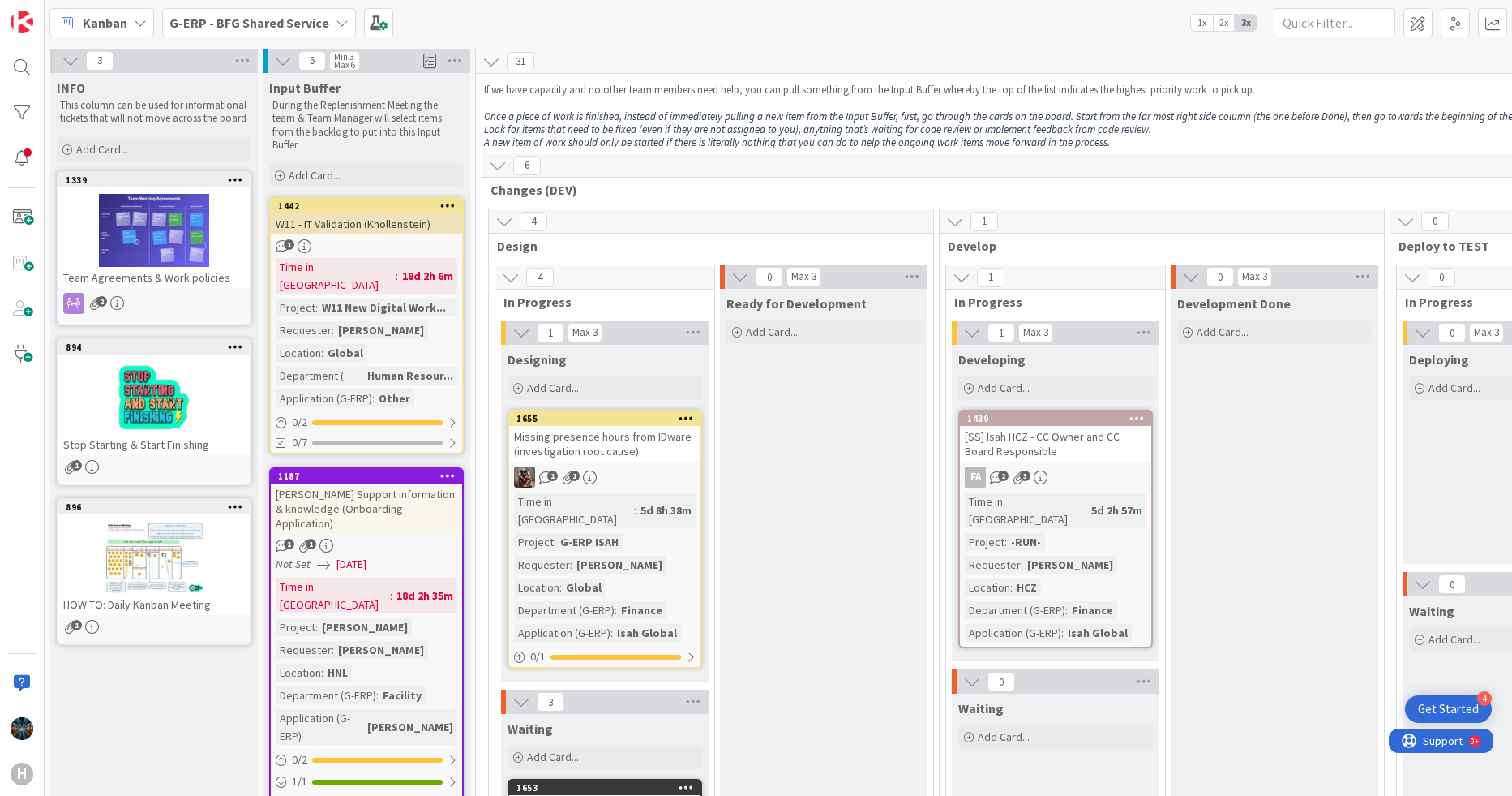
click at [340, 20] on icon at bounding box center [341, 22] width 13 height 13
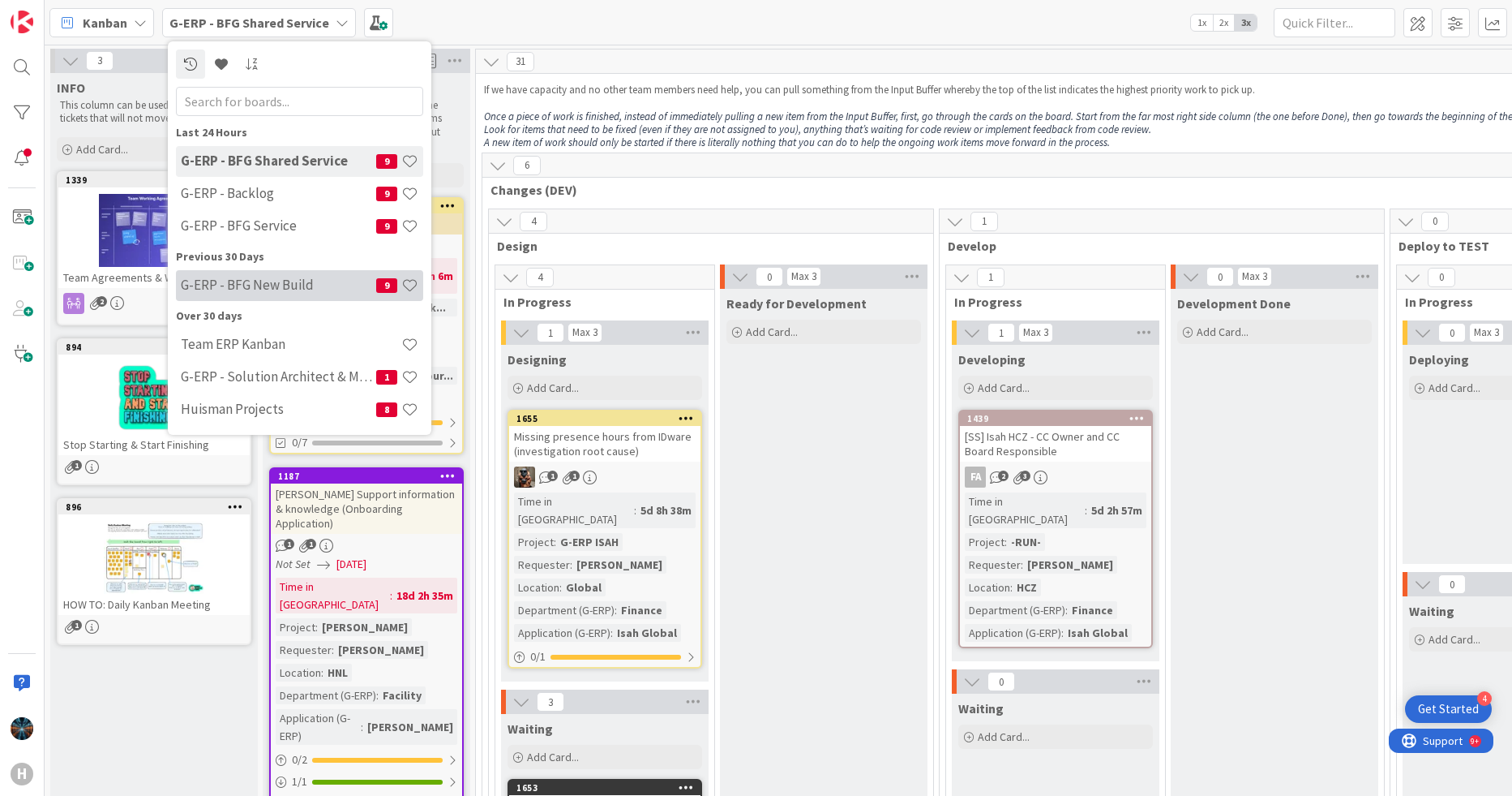
click at [274, 279] on h4 "G-ERP - BFG New Build" at bounding box center [278, 284] width 195 height 16
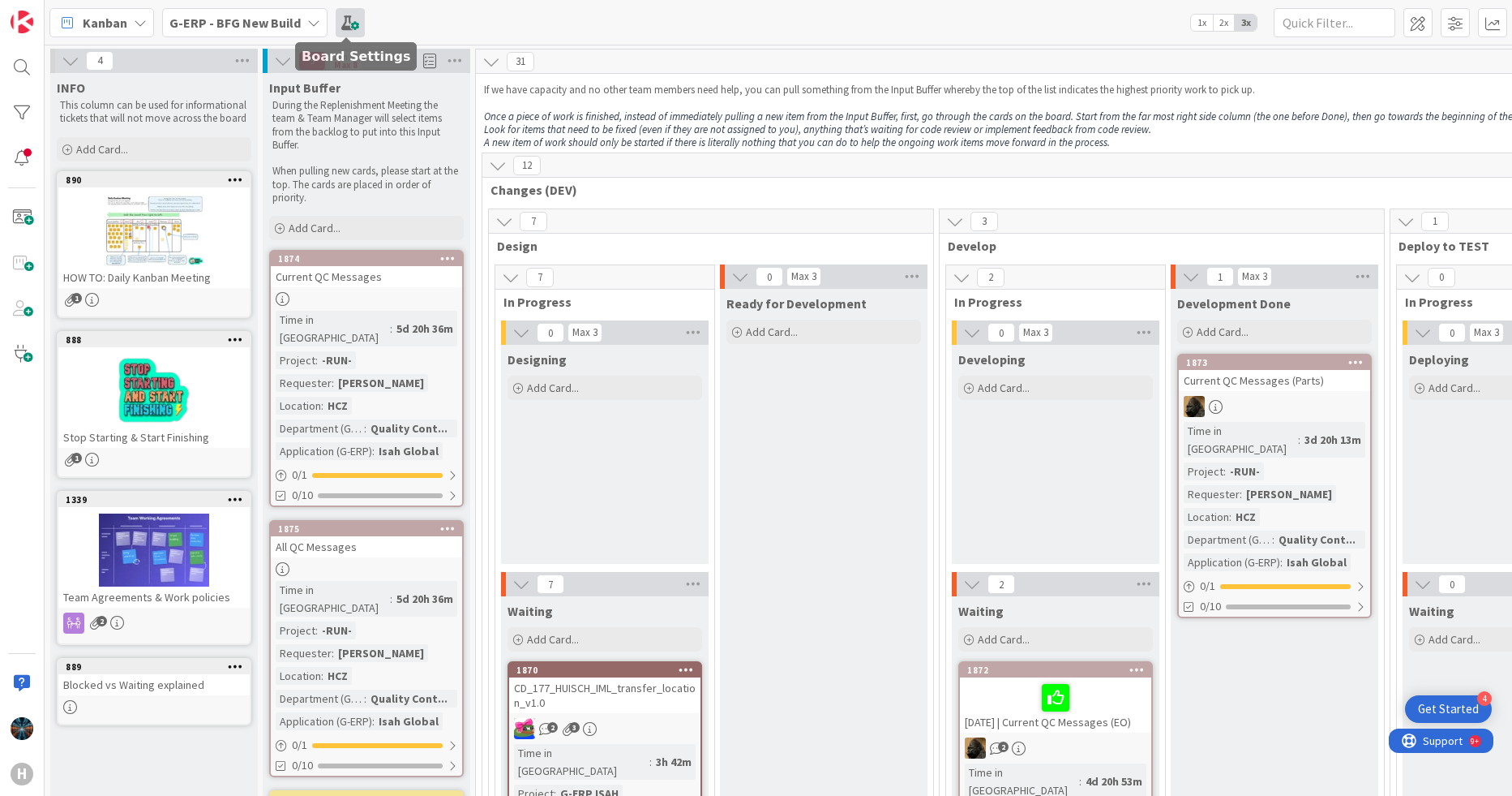
click at [347, 23] on span at bounding box center [349, 22] width 29 height 29
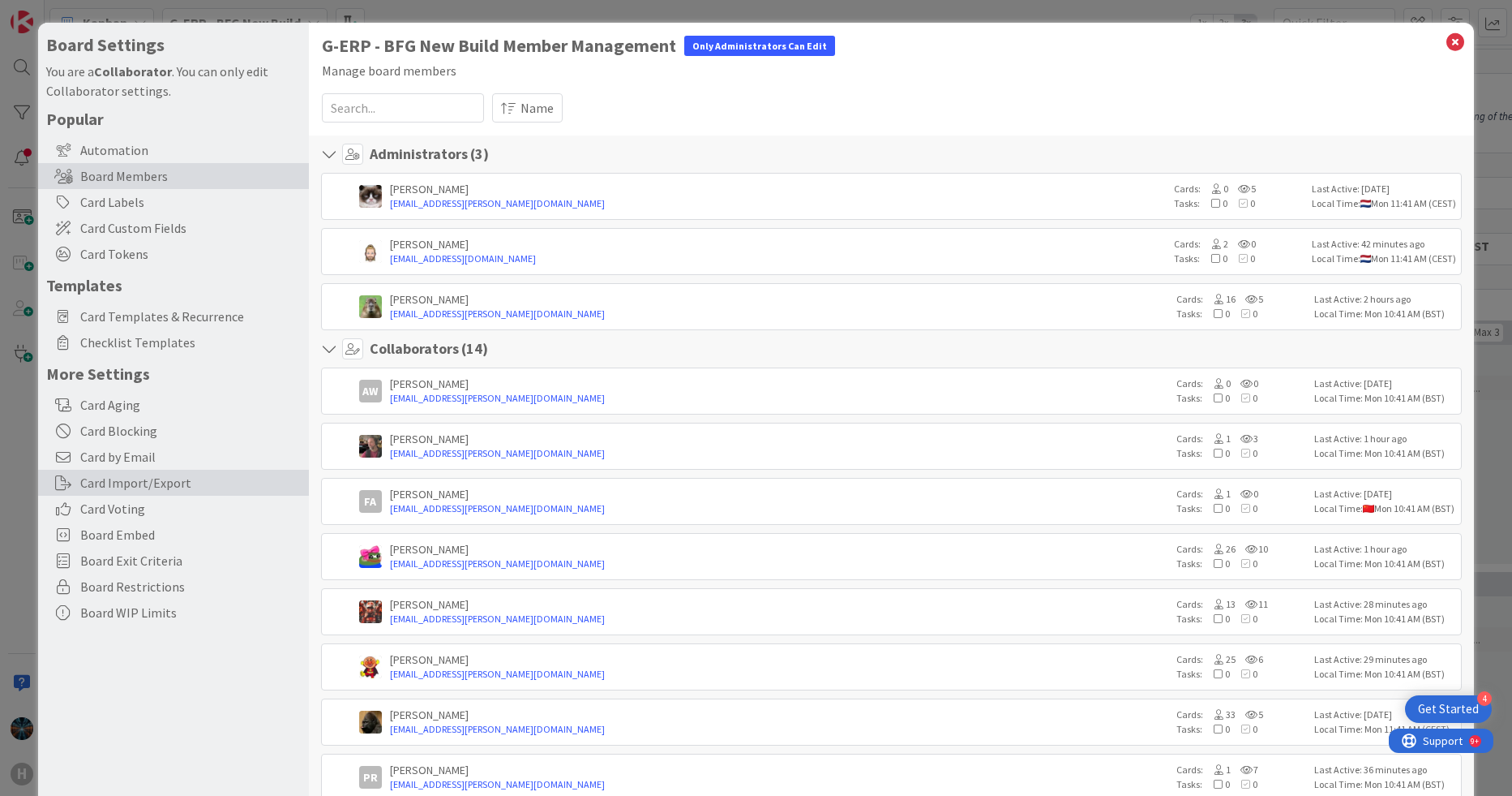
click at [124, 483] on div "Card Import/Export" at bounding box center [174, 482] width 271 height 26
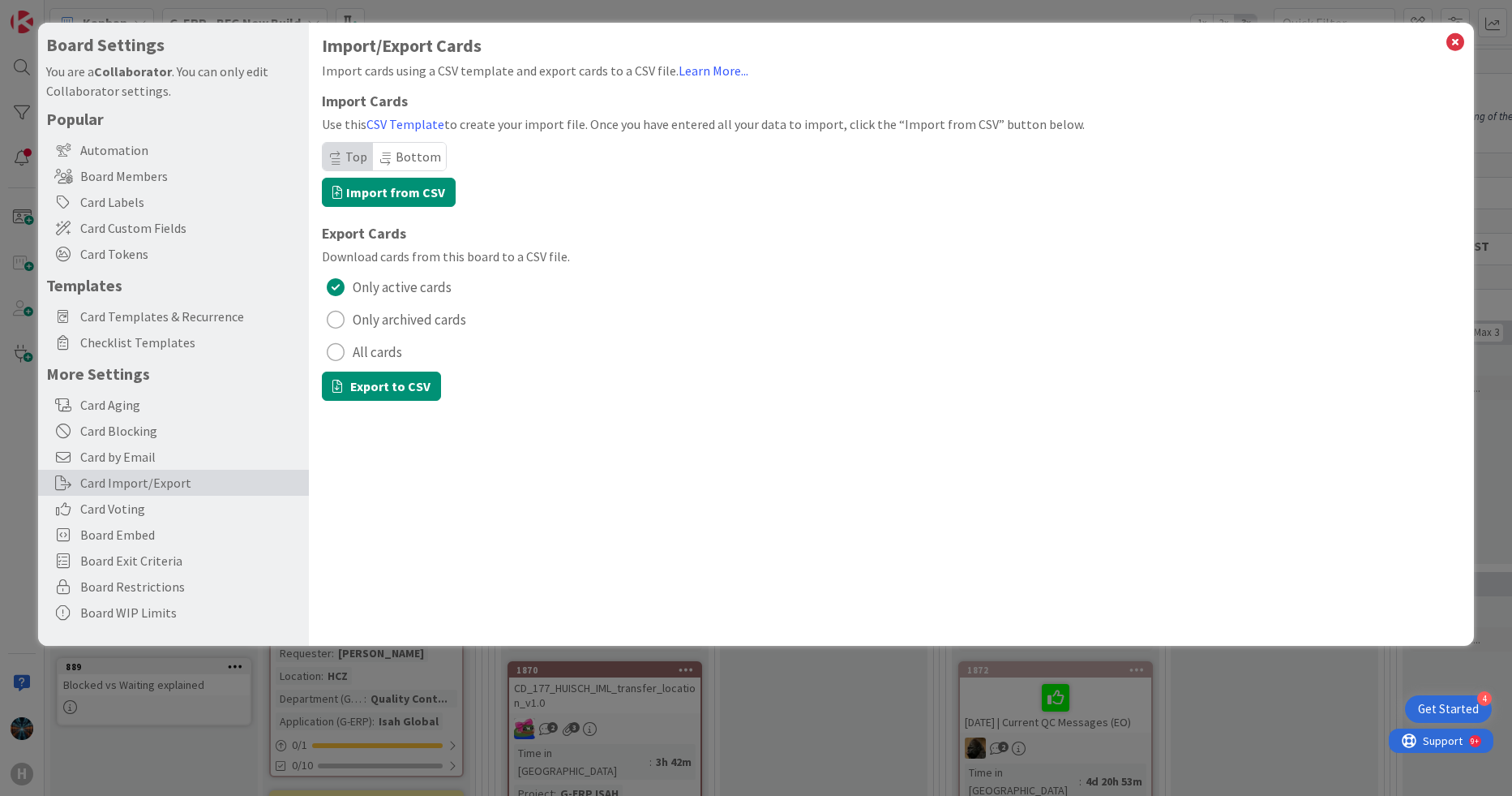
click at [335, 349] on div "radio" at bounding box center [335, 352] width 18 height 18
click at [374, 389] on button "Export to CSV" at bounding box center [381, 385] width 119 height 29
drag, startPoint x: 1458, startPoint y: 43, endPoint x: 1494, endPoint y: 110, distance: 76.1
click at [1347, 43] on icon at bounding box center [1455, 42] width 21 height 23
